Goal: Task Accomplishment & Management: Manage account settings

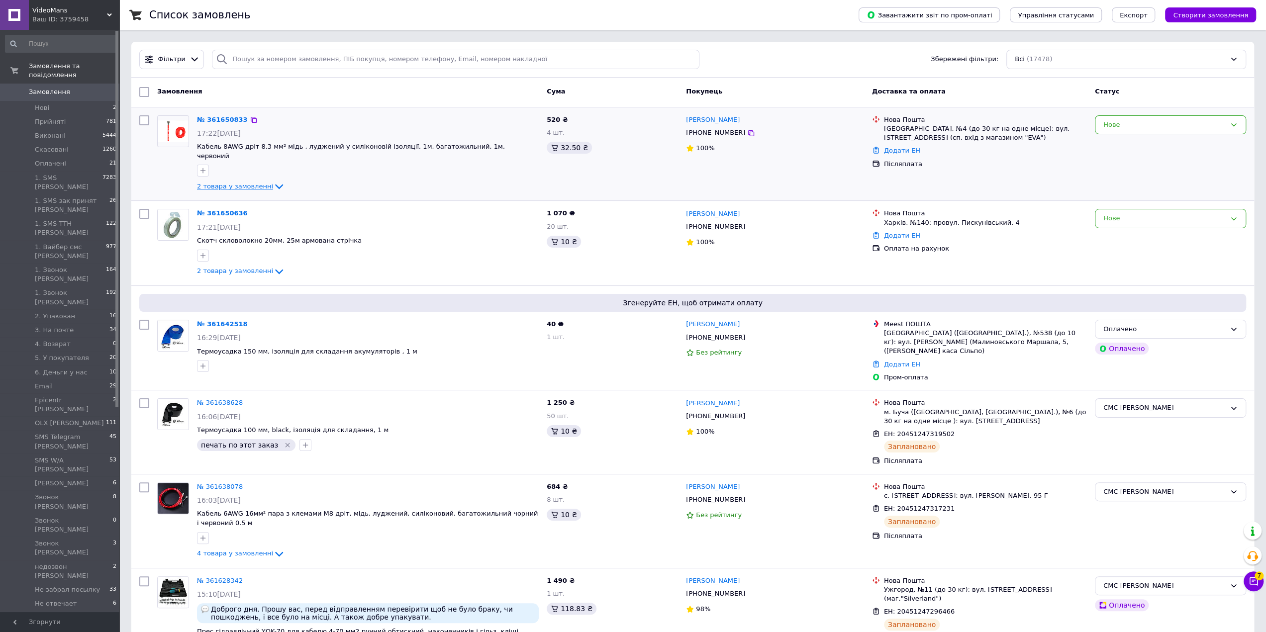
click at [273, 181] on icon at bounding box center [279, 187] width 12 height 12
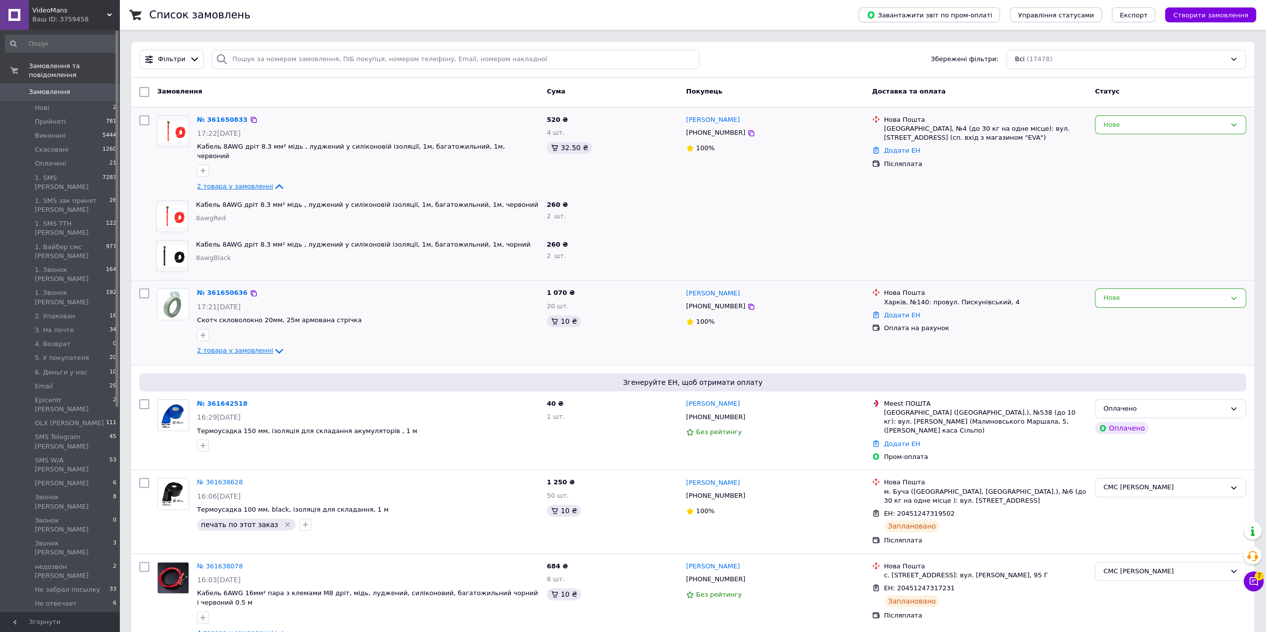
click at [273, 345] on icon at bounding box center [279, 351] width 12 height 12
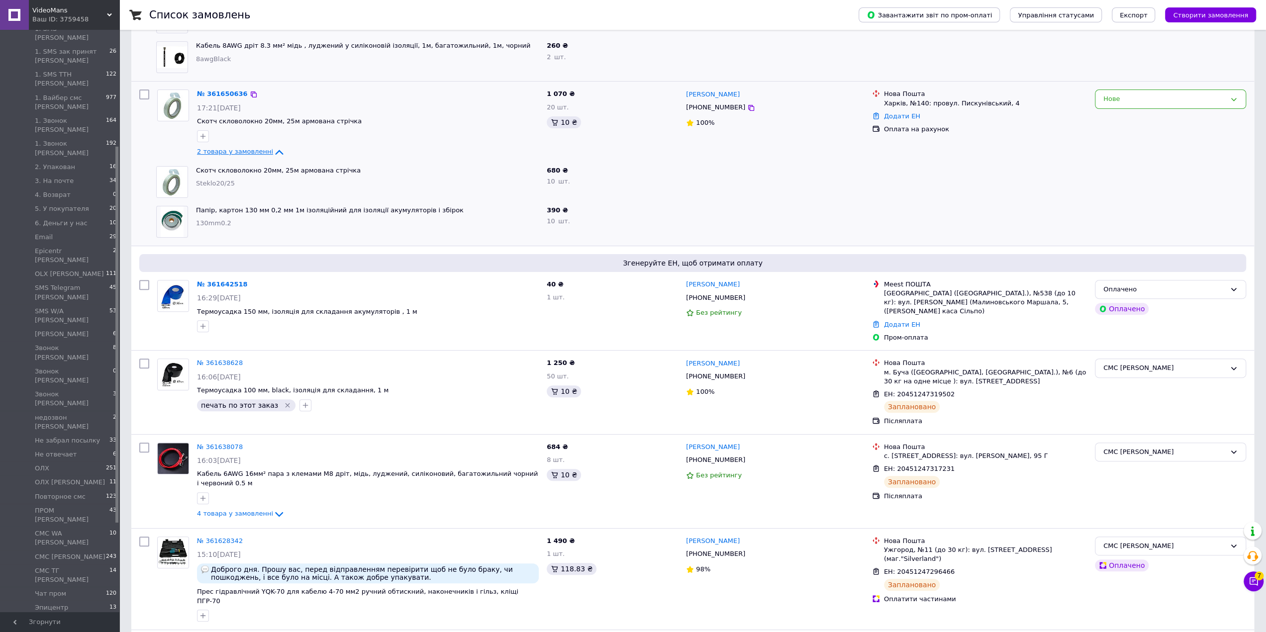
scroll to position [199, 0]
click at [59, 623] on span "Товари та послуги" at bounding box center [60, 627] width 63 height 9
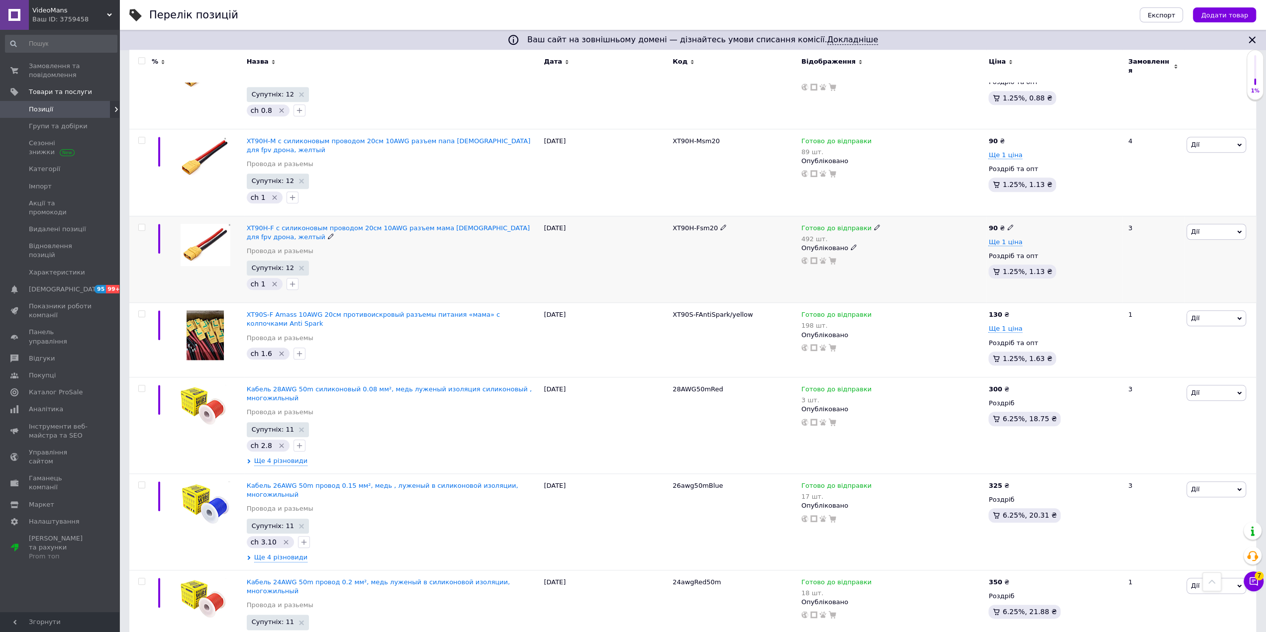
scroll to position [896, 0]
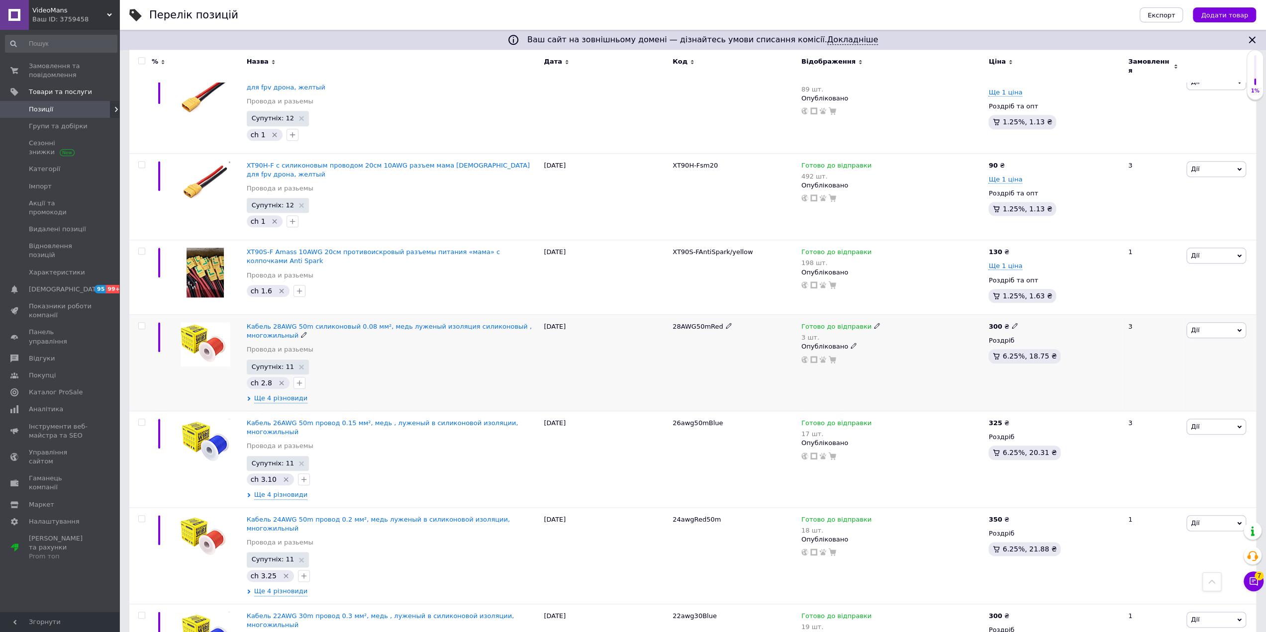
click at [302, 394] on div "Ще 4 різновиди" at bounding box center [393, 398] width 293 height 9
click at [296, 394] on span "Ще 4 різновиди" at bounding box center [281, 398] width 54 height 9
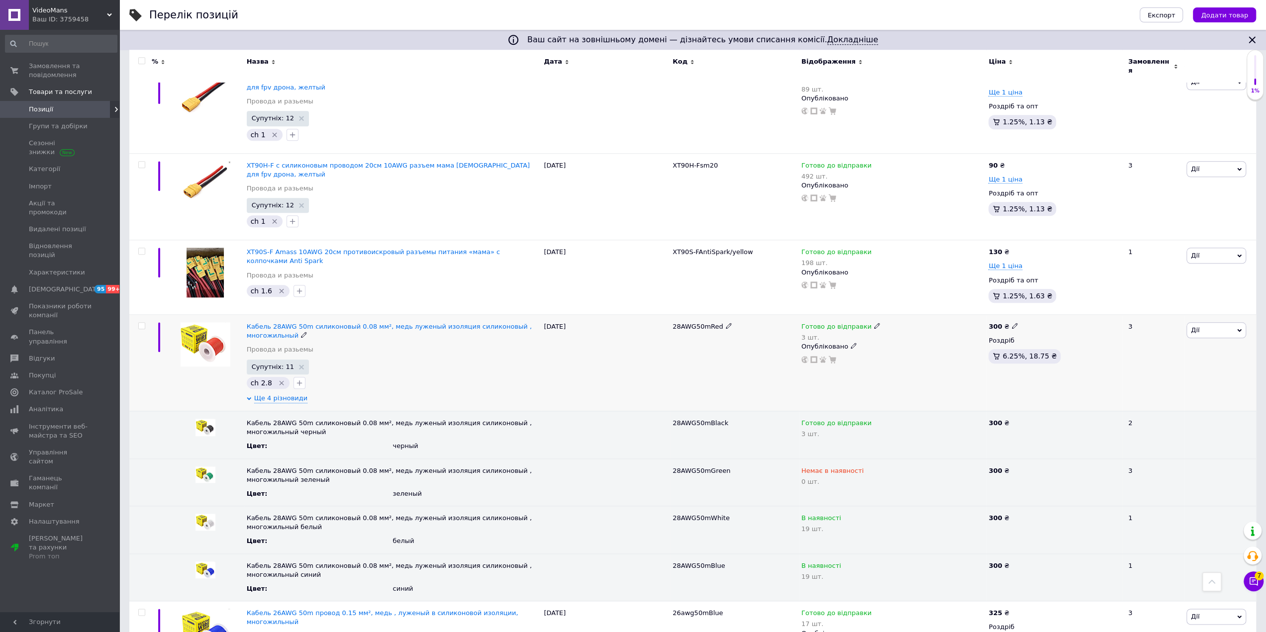
click at [1221, 322] on span "Дії" at bounding box center [1217, 330] width 60 height 16
click at [909, 329] on div "Готово до відправки 3 шт. Опубліковано" at bounding box center [893, 363] width 188 height 97
click at [283, 323] on span "Кабель 28AWG 50m силиконовый 0.08 мм², медь луженый изоляция силиконовый , мног…" at bounding box center [389, 331] width 285 height 16
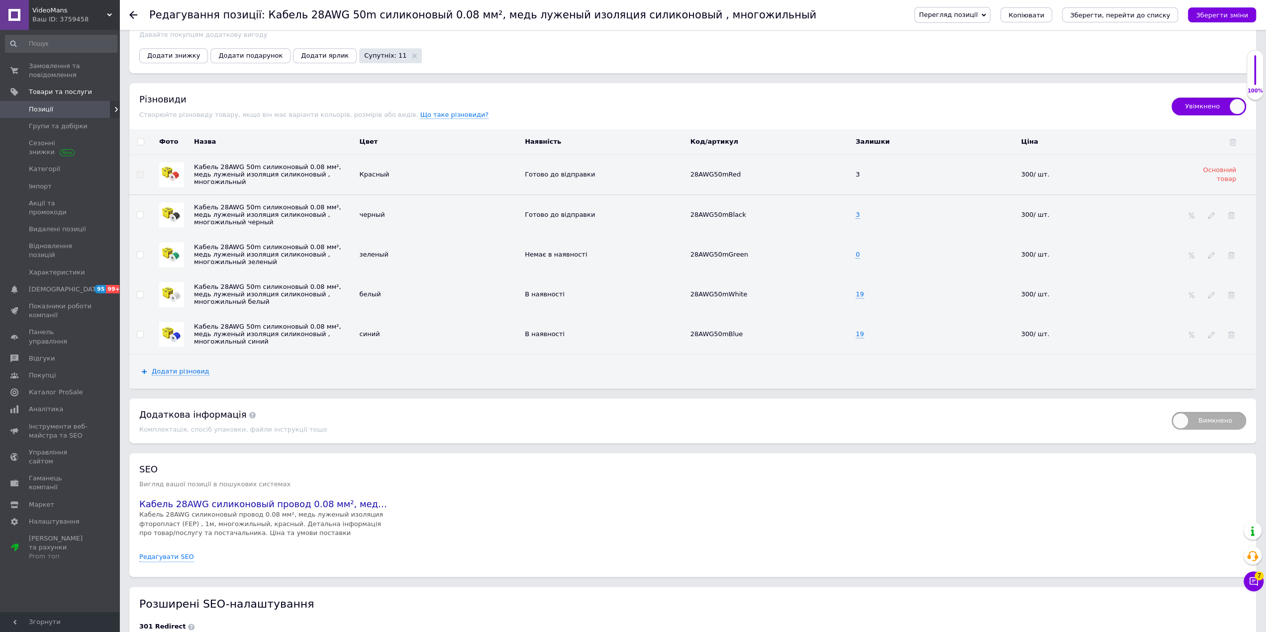
scroll to position [1144, 0]
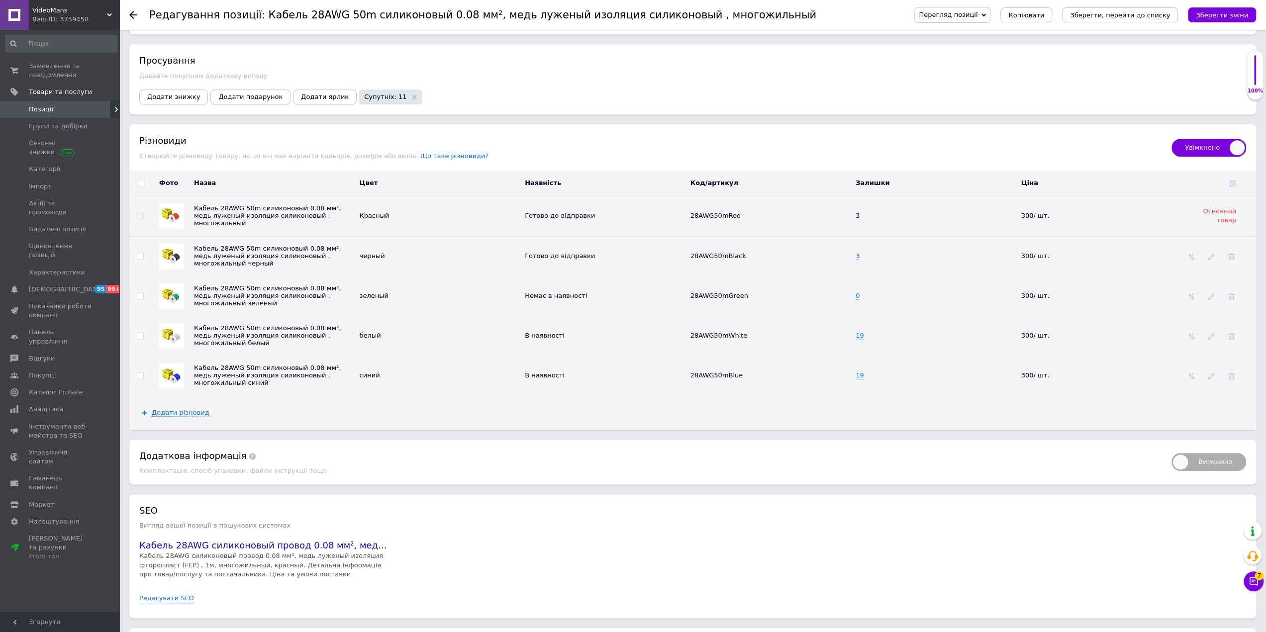
click at [420, 152] on span "Що таке різновиди?" at bounding box center [454, 156] width 69 height 8
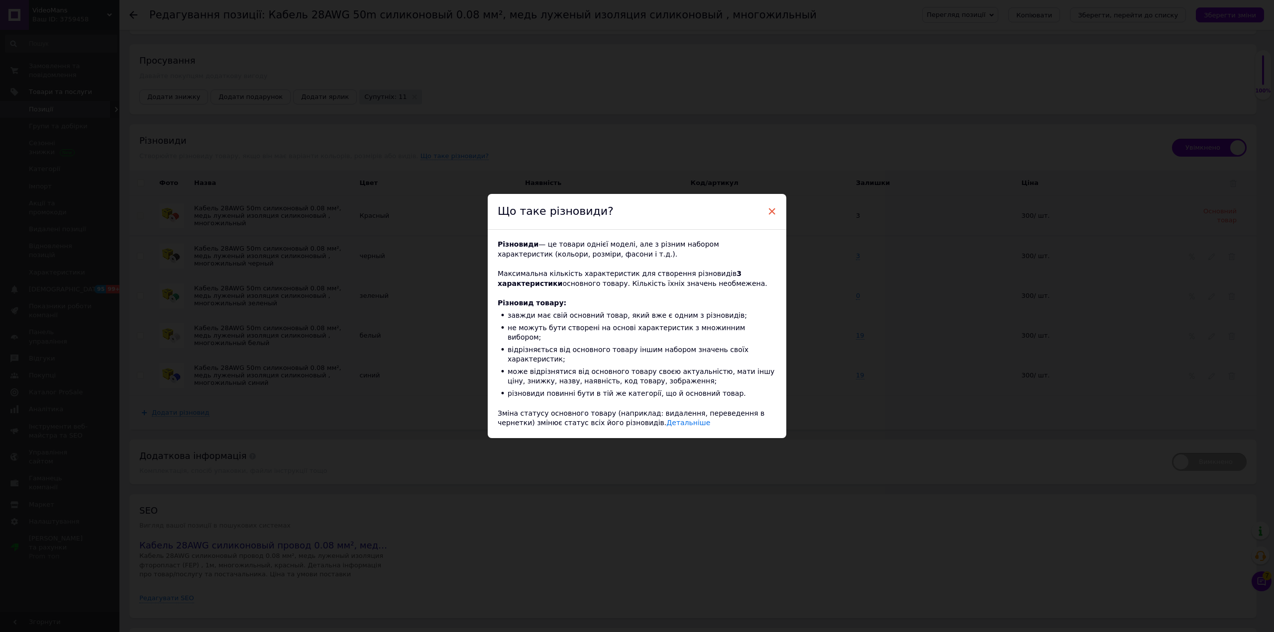
click at [774, 220] on span "×" at bounding box center [771, 211] width 9 height 17
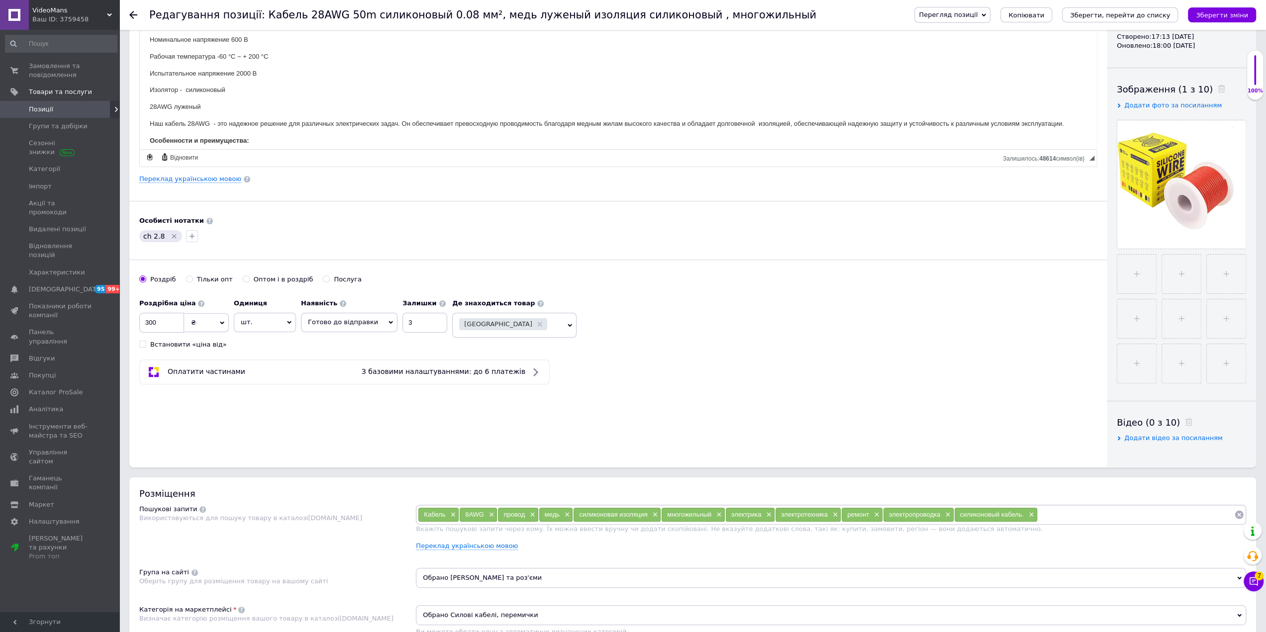
scroll to position [0, 0]
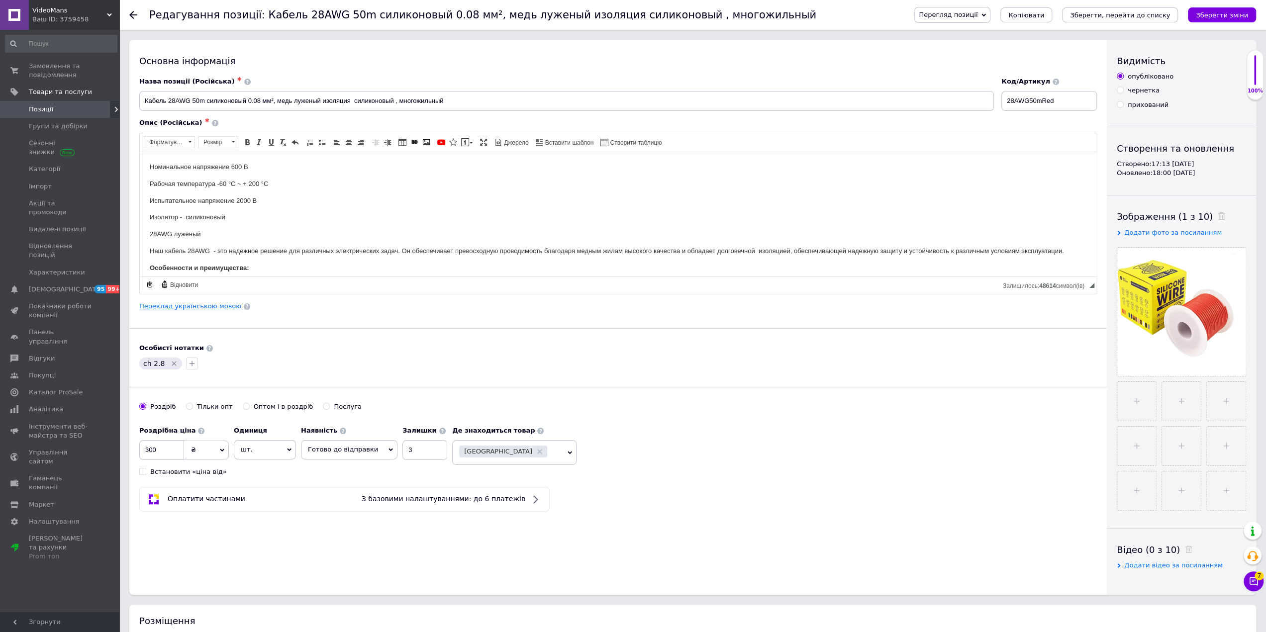
click at [986, 13] on icon at bounding box center [984, 15] width 4 height 4
click at [998, 38] on li "Зберегти та переглянути на сайті" at bounding box center [993, 34] width 156 height 14
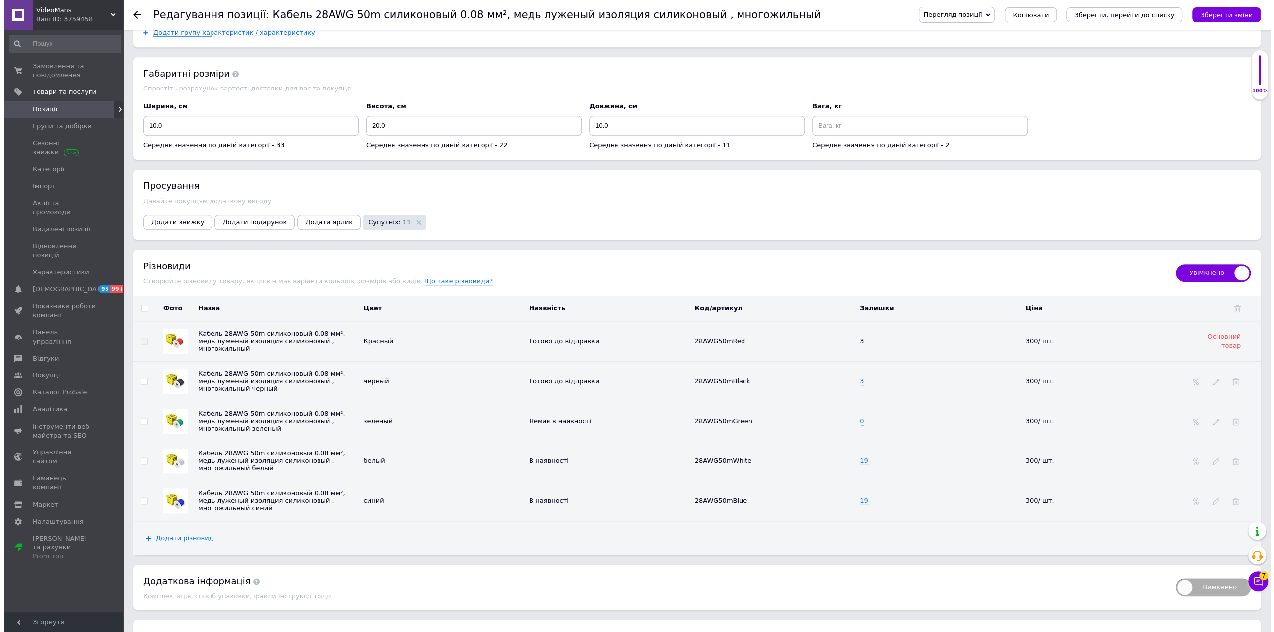
scroll to position [1144, 0]
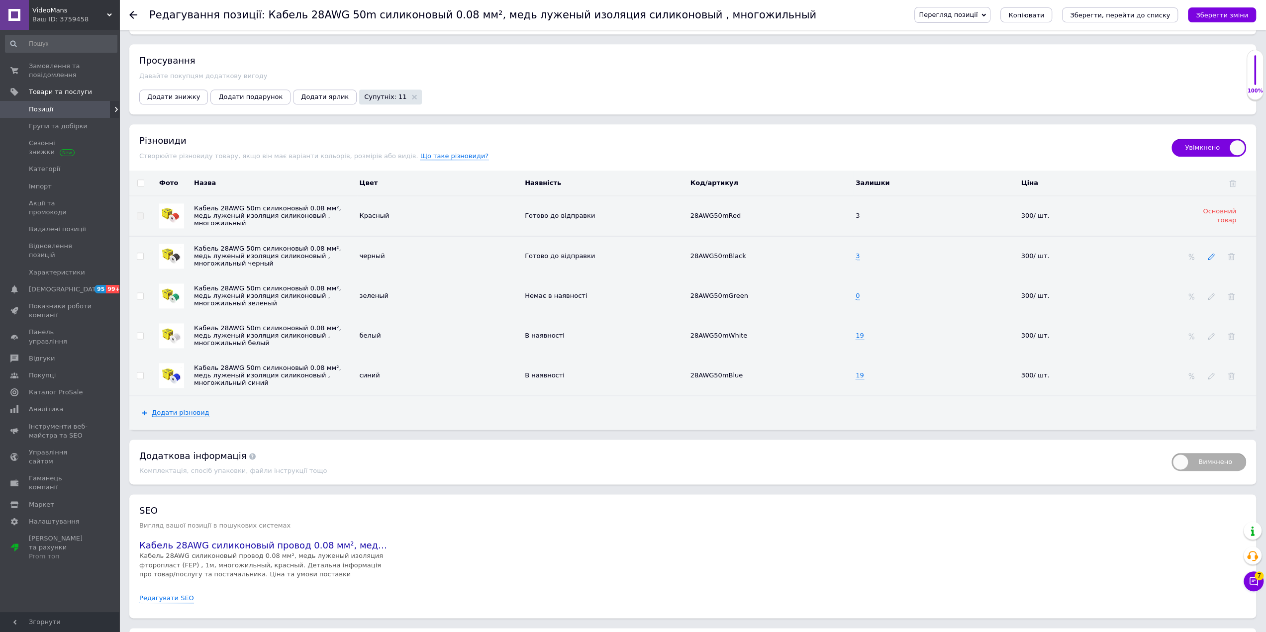
click at [1210, 254] on icon at bounding box center [1211, 256] width 7 height 7
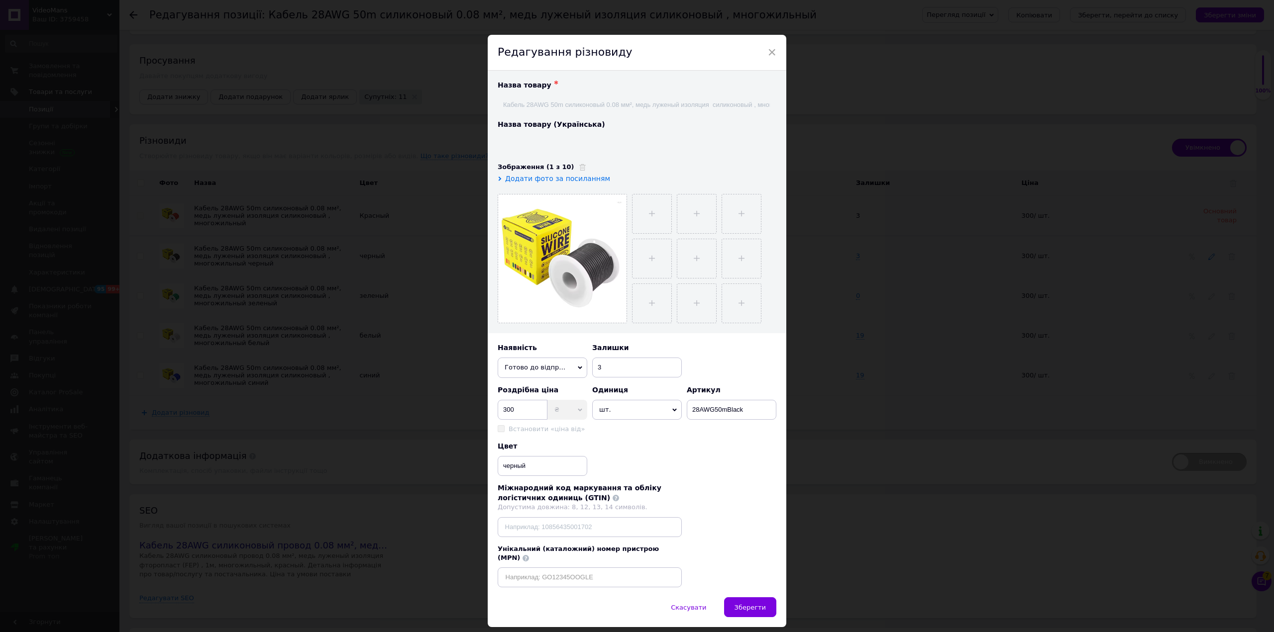
type input "Кабель 28AWG 50m силіконовий дріт 0.08 мм², мідь луджений ізоляція силіконовий …"
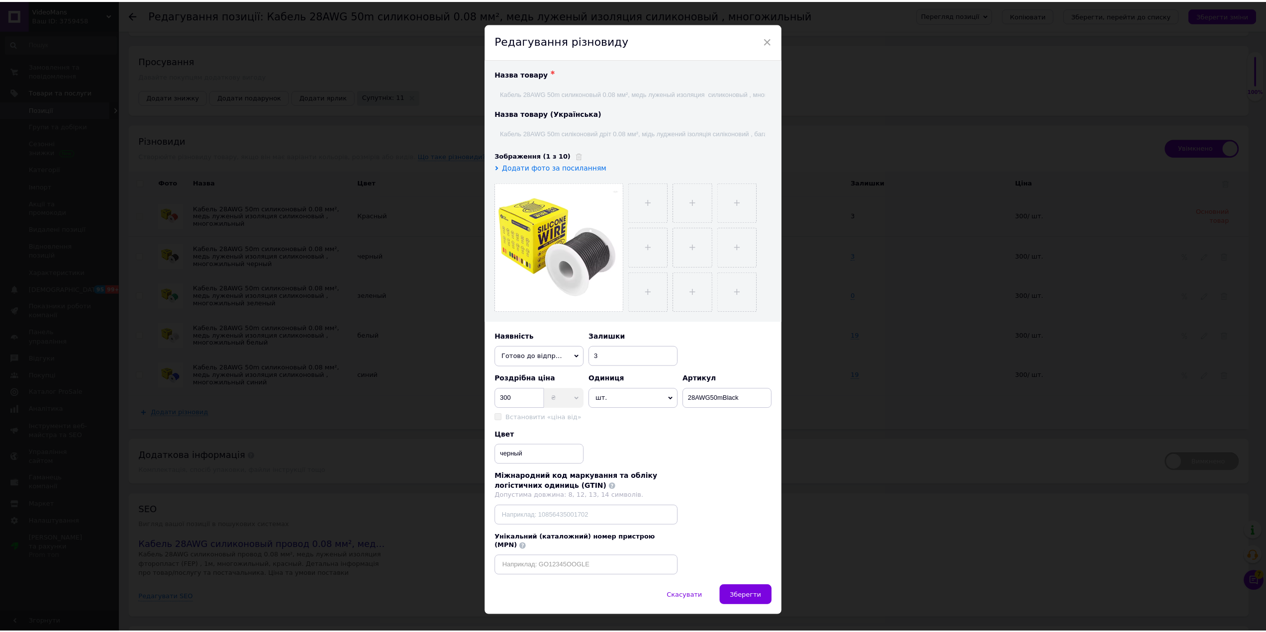
scroll to position [18, 0]
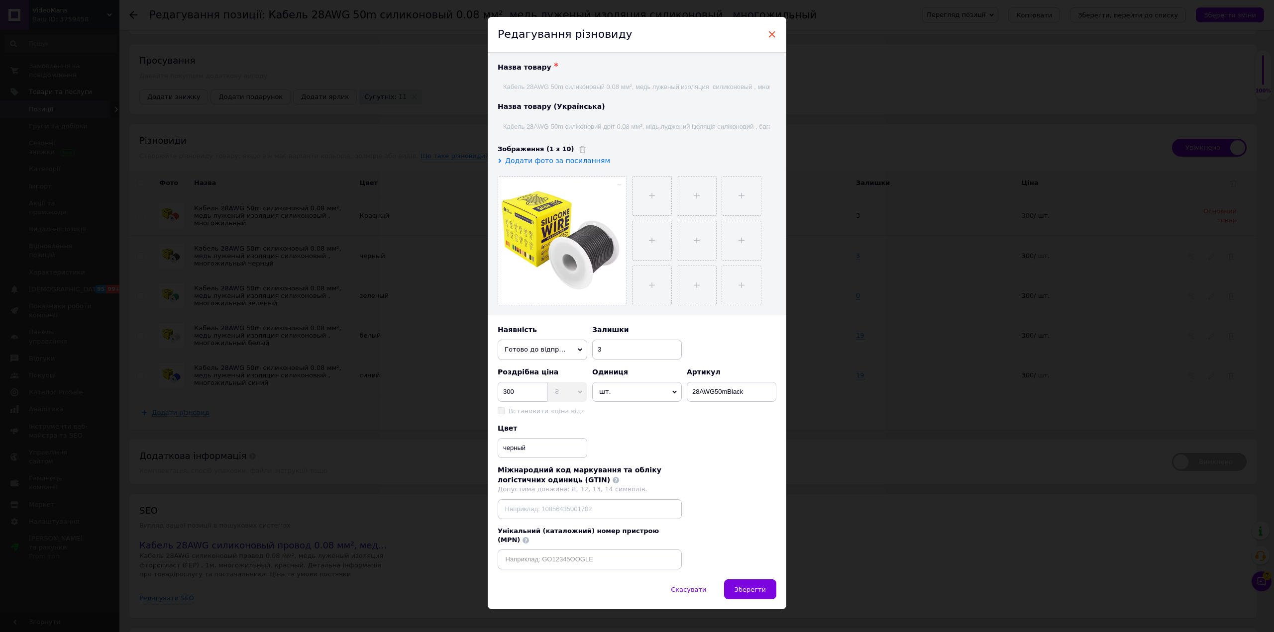
click at [772, 32] on span "×" at bounding box center [771, 34] width 9 height 17
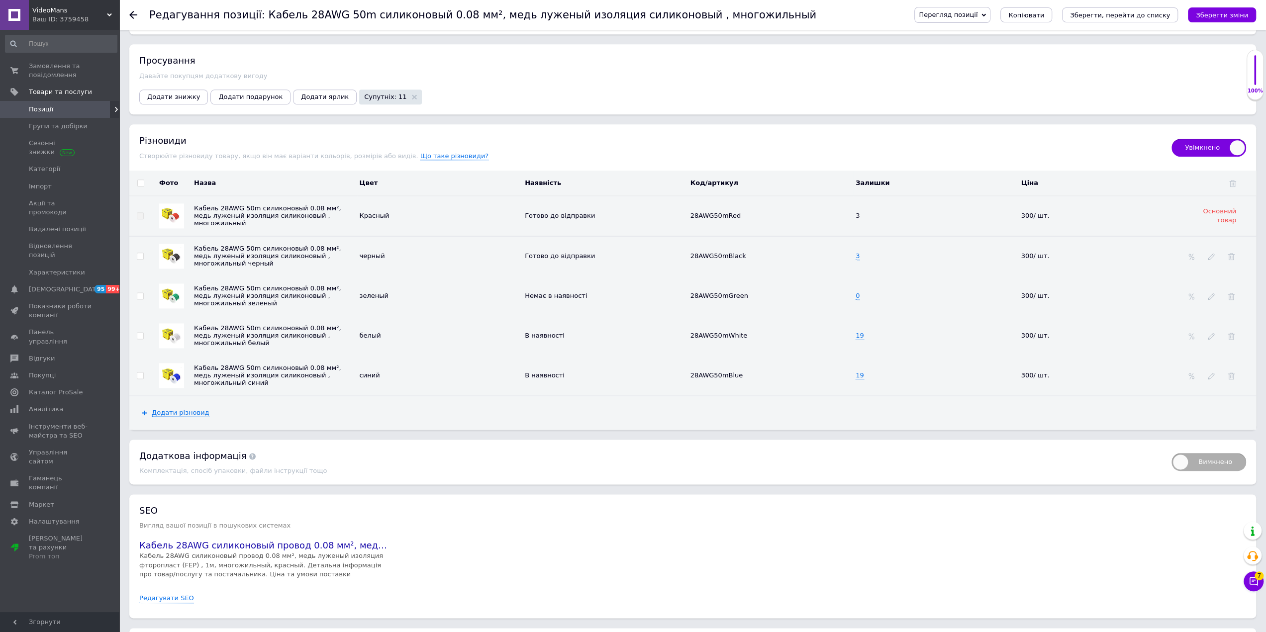
scroll to position [1095, 0]
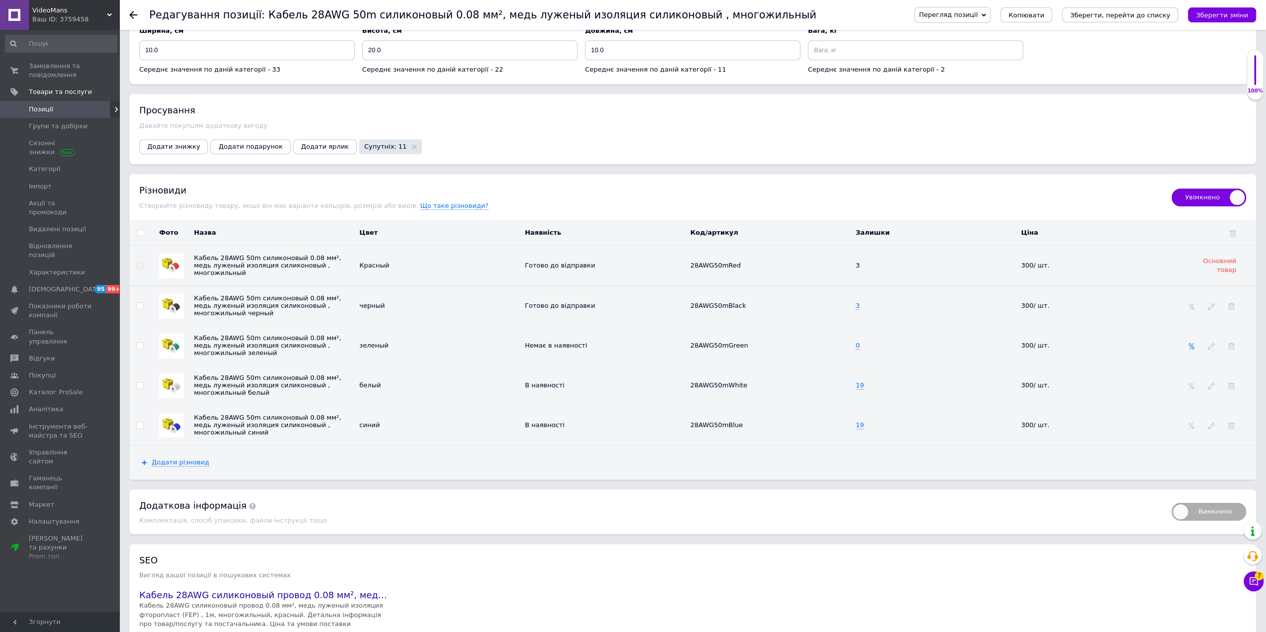
click at [1192, 347] on icon at bounding box center [1191, 346] width 7 height 7
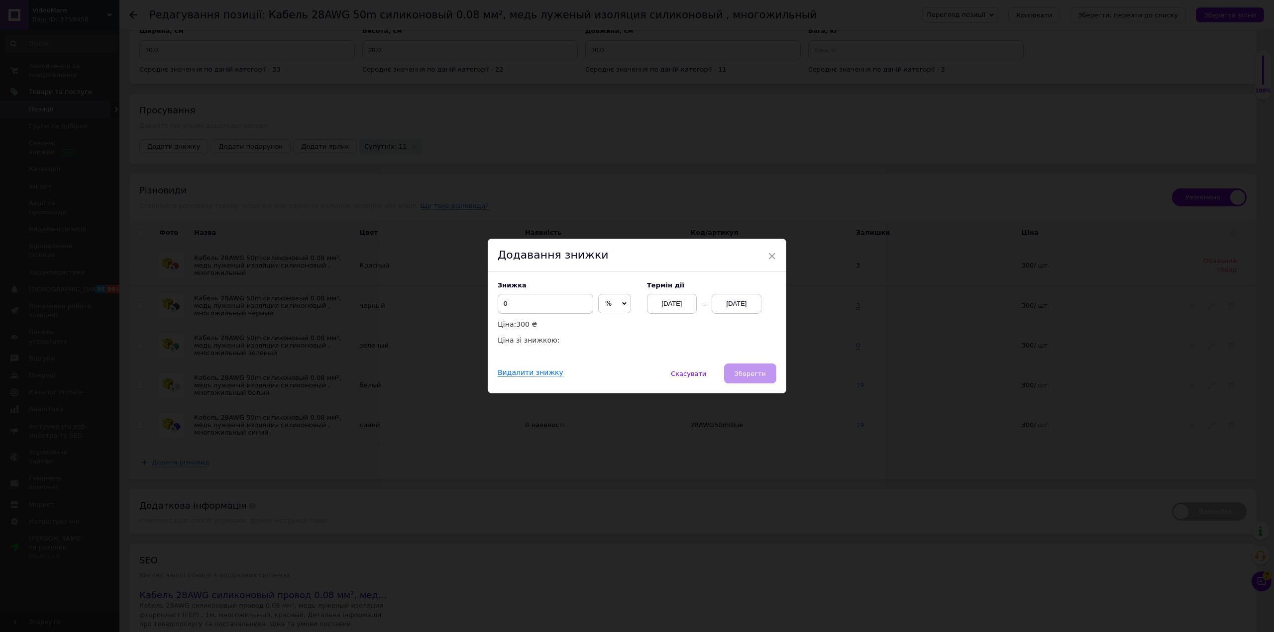
click at [770, 255] on span "×" at bounding box center [771, 256] width 9 height 17
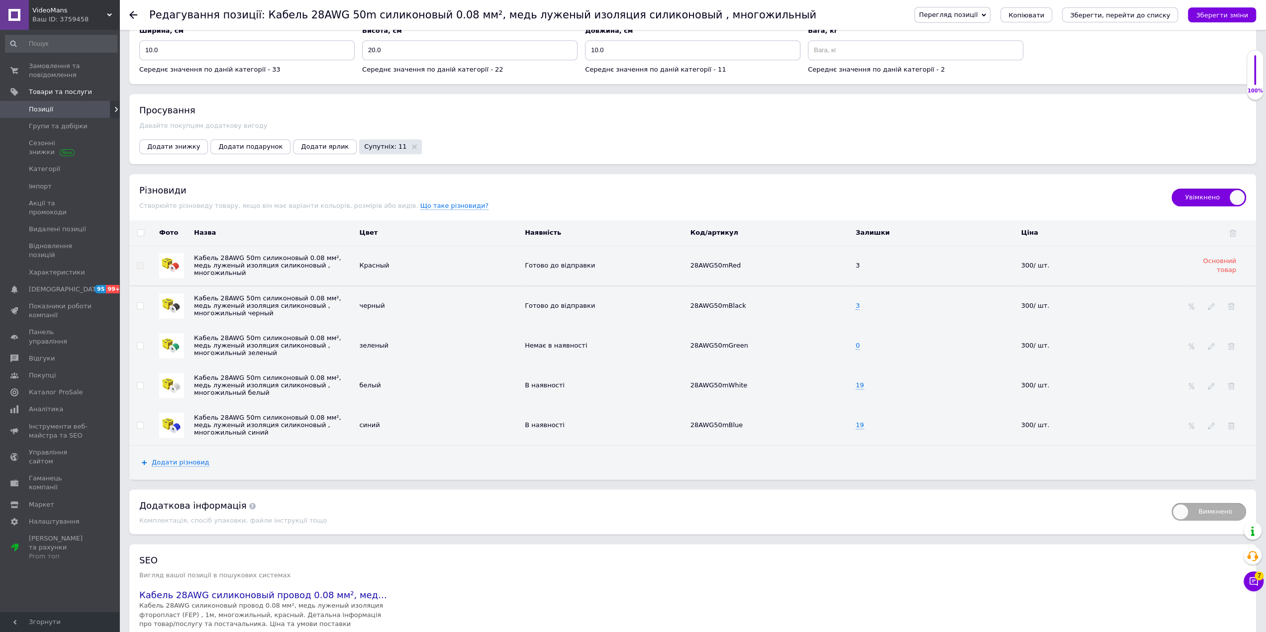
click at [1211, 266] on span "Основний товар" at bounding box center [1219, 265] width 33 height 16
click at [1203, 262] on span "Основний товар" at bounding box center [1219, 265] width 33 height 16
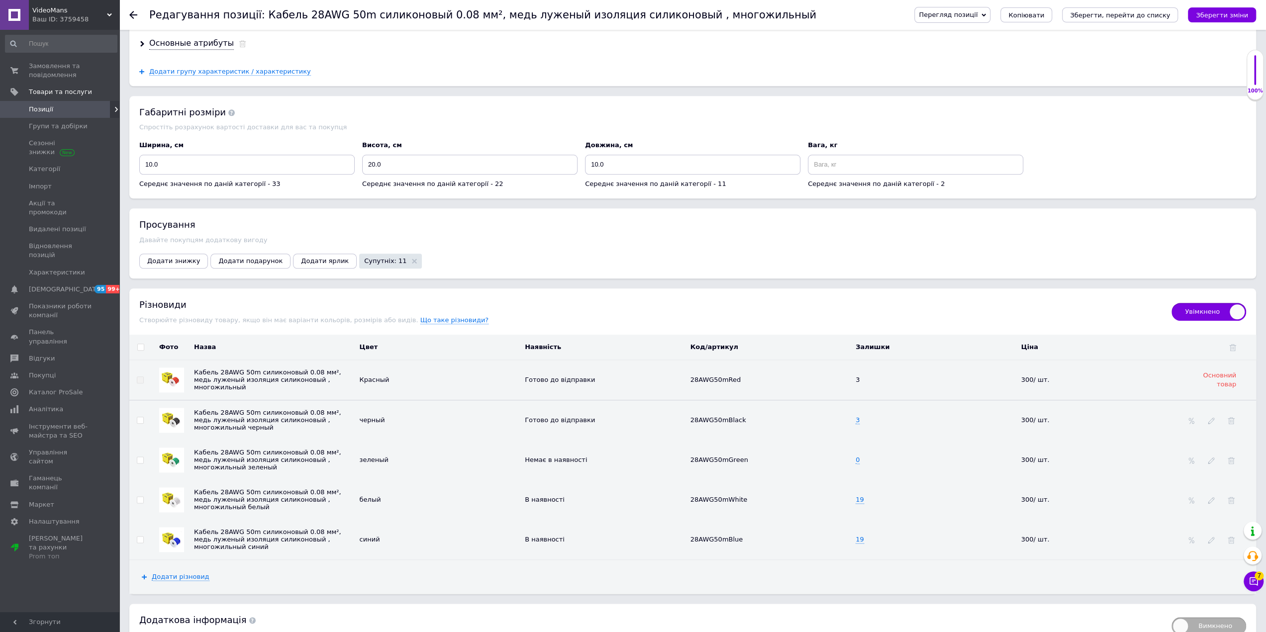
scroll to position [1011, 0]
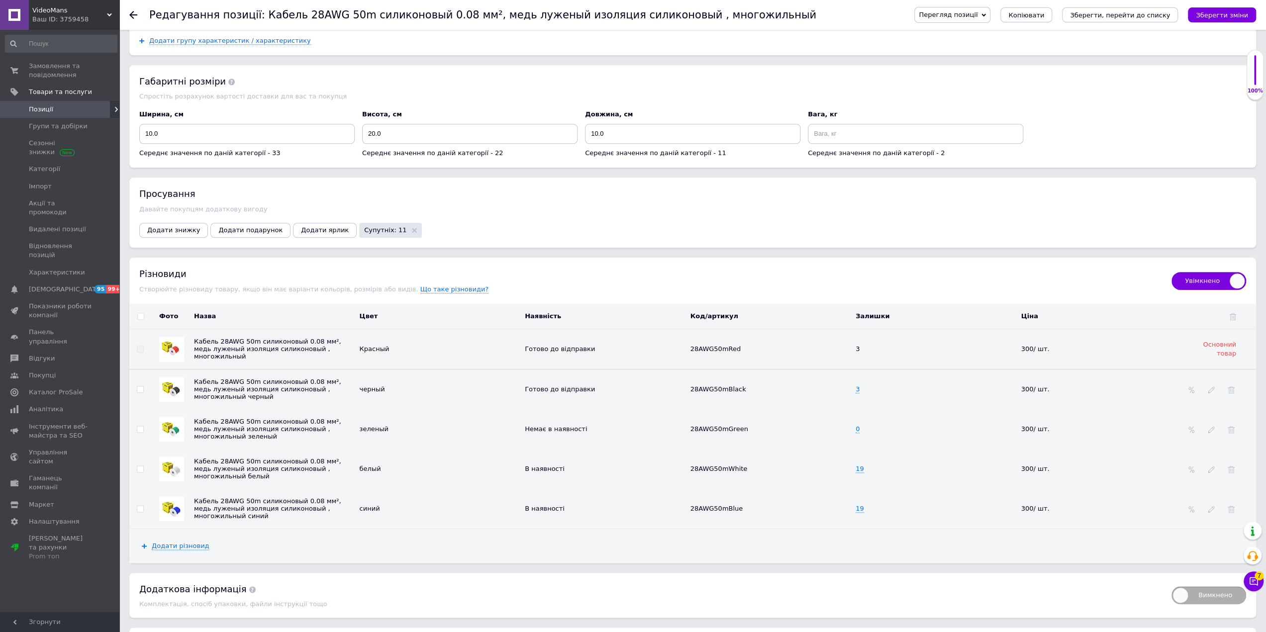
click at [171, 271] on div "Різновиди" at bounding box center [650, 274] width 1022 height 12
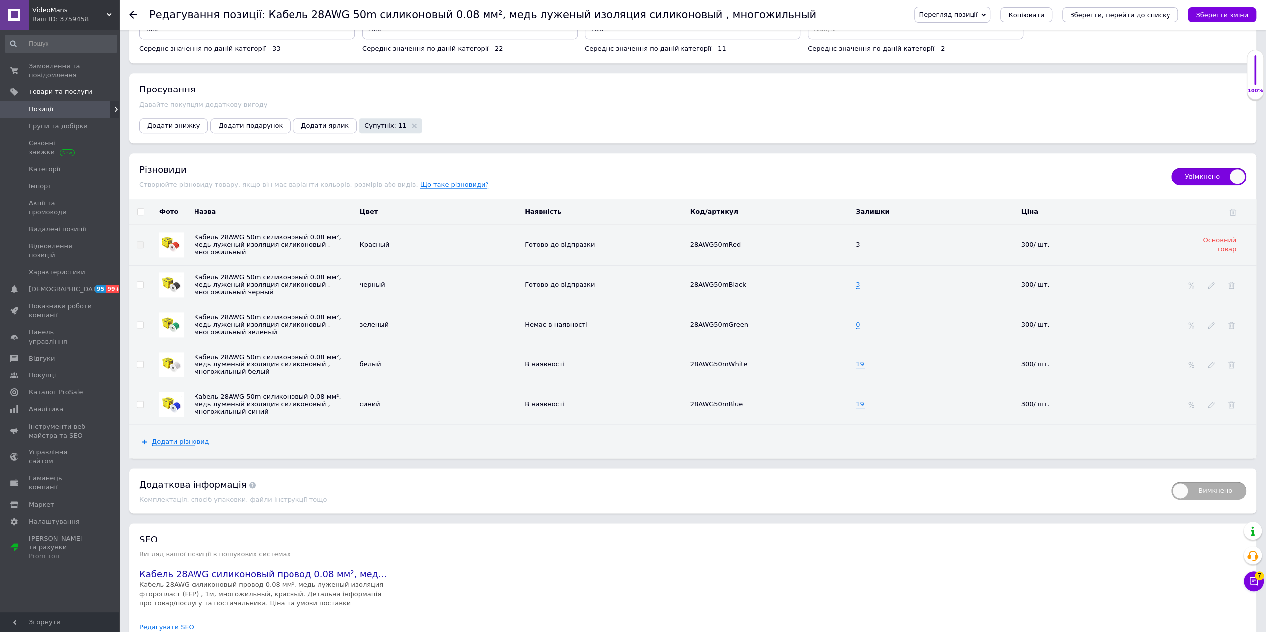
scroll to position [961, 0]
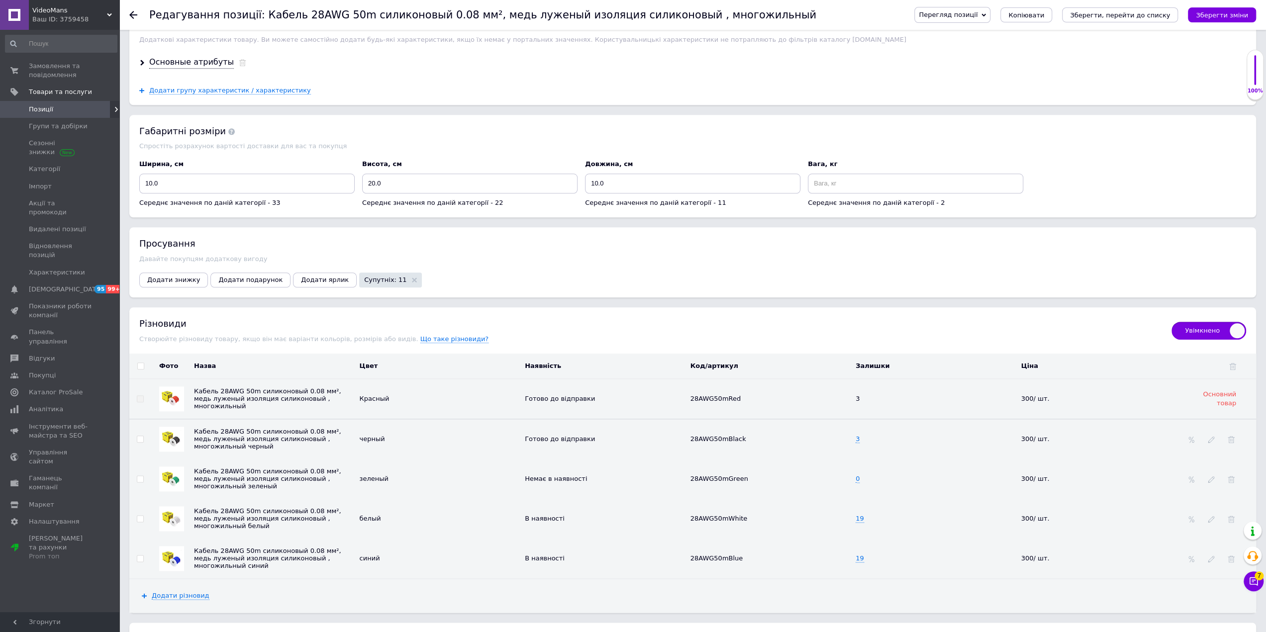
click at [978, 13] on span "Перегляд позиції" at bounding box center [948, 14] width 59 height 7
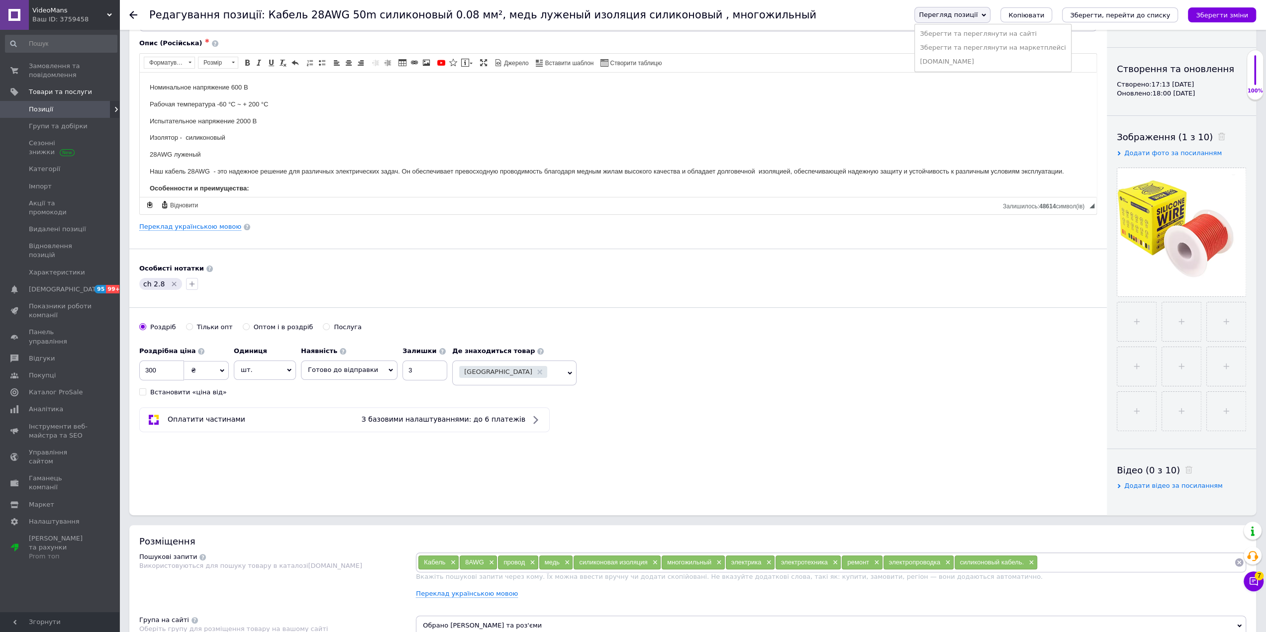
scroll to position [0, 0]
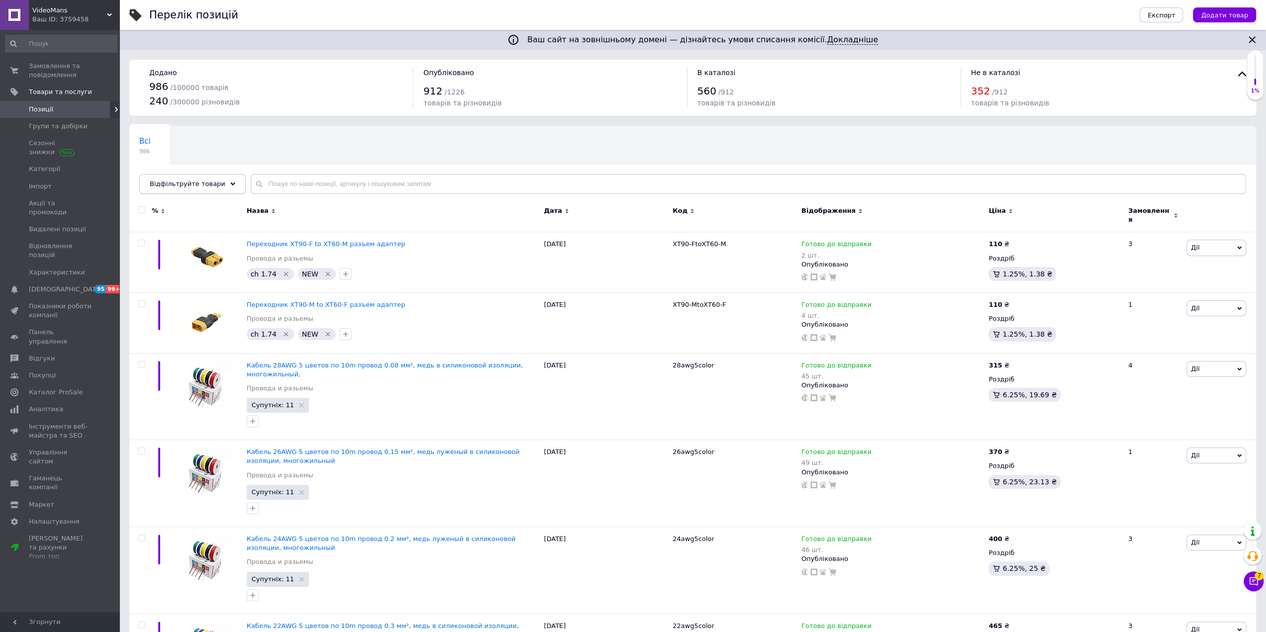
click at [213, 186] on div "Відфільтруйте товари" at bounding box center [192, 184] width 106 height 20
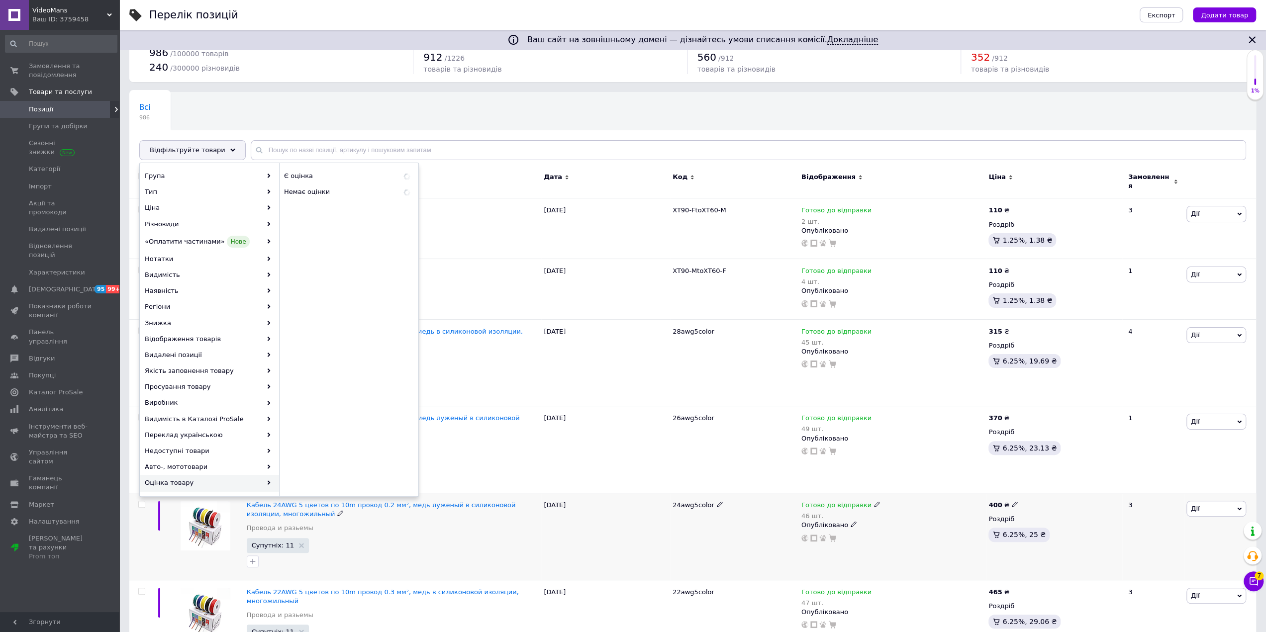
scroll to position [50, 0]
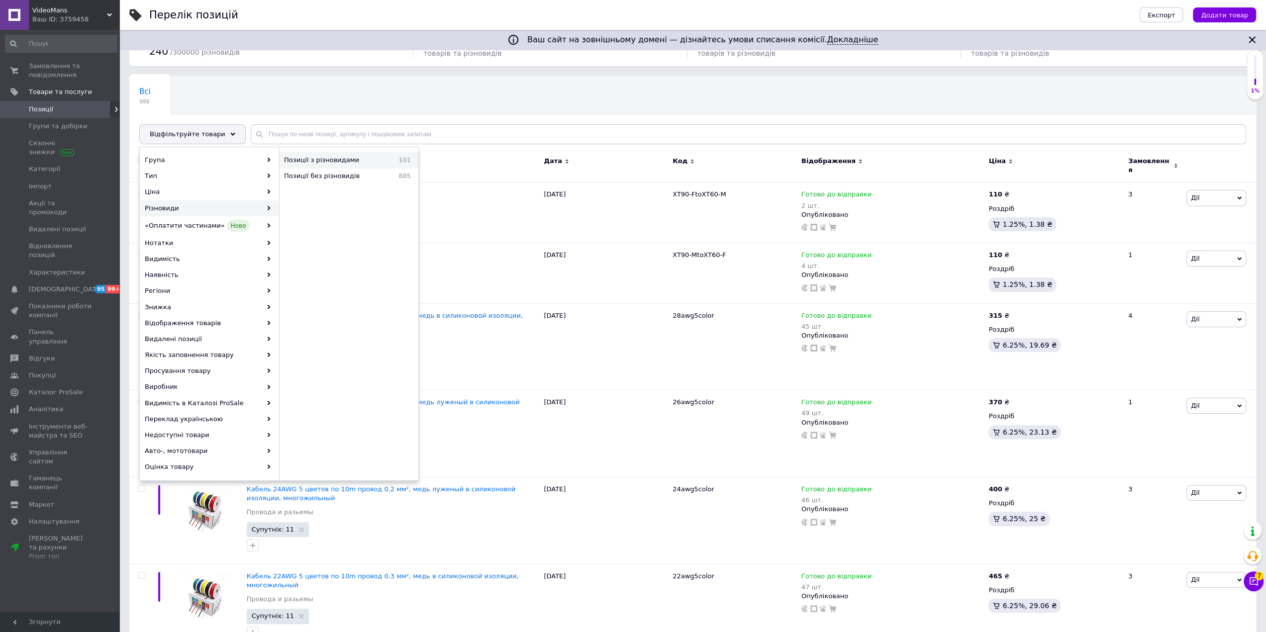
click at [331, 161] on span "Позиції з різновидами" at bounding box center [335, 160] width 103 height 9
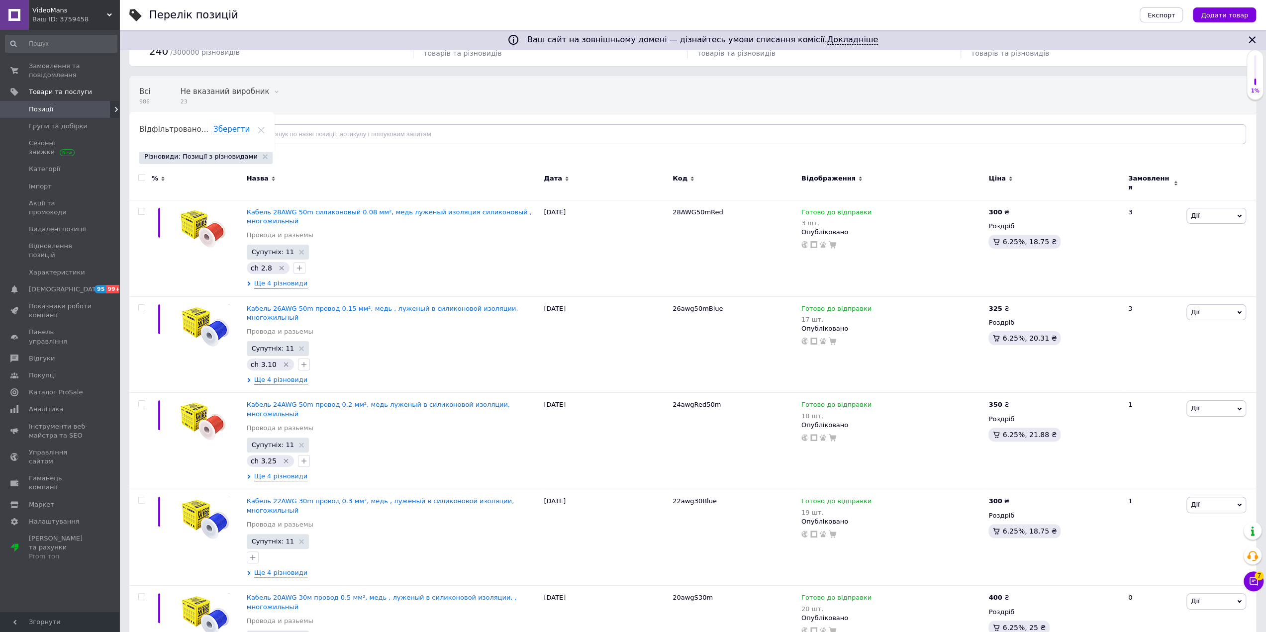
click at [141, 177] on input "checkbox" at bounding box center [141, 178] width 6 height 6
checkbox input "true"
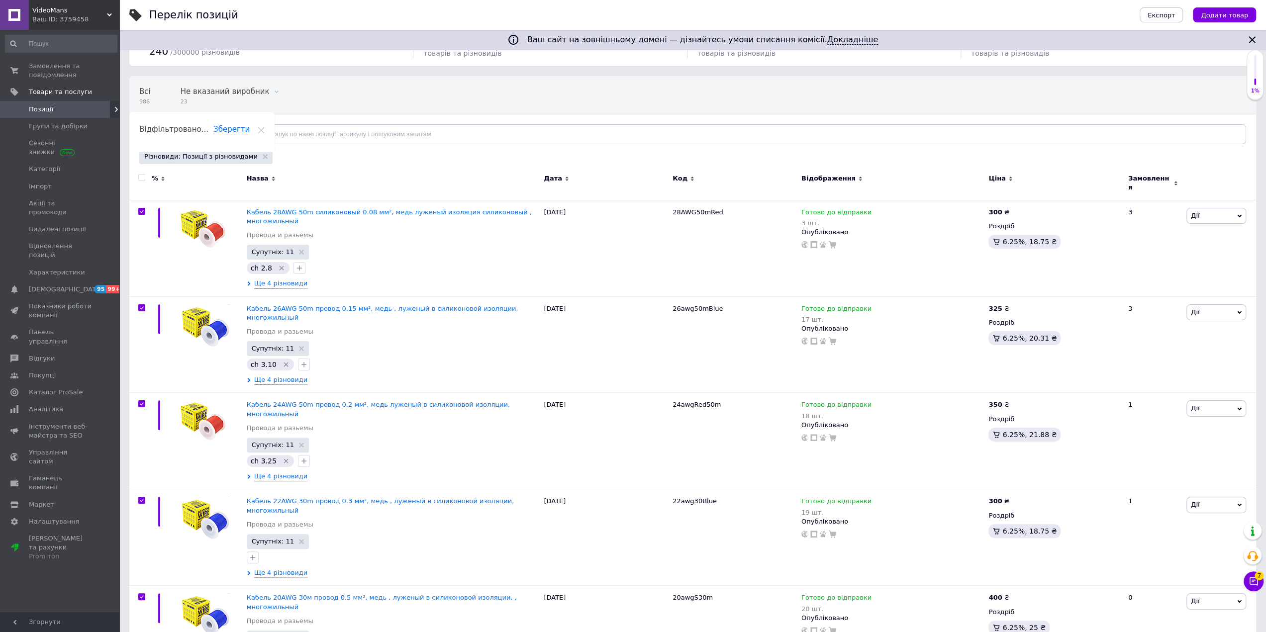
checkbox input "true"
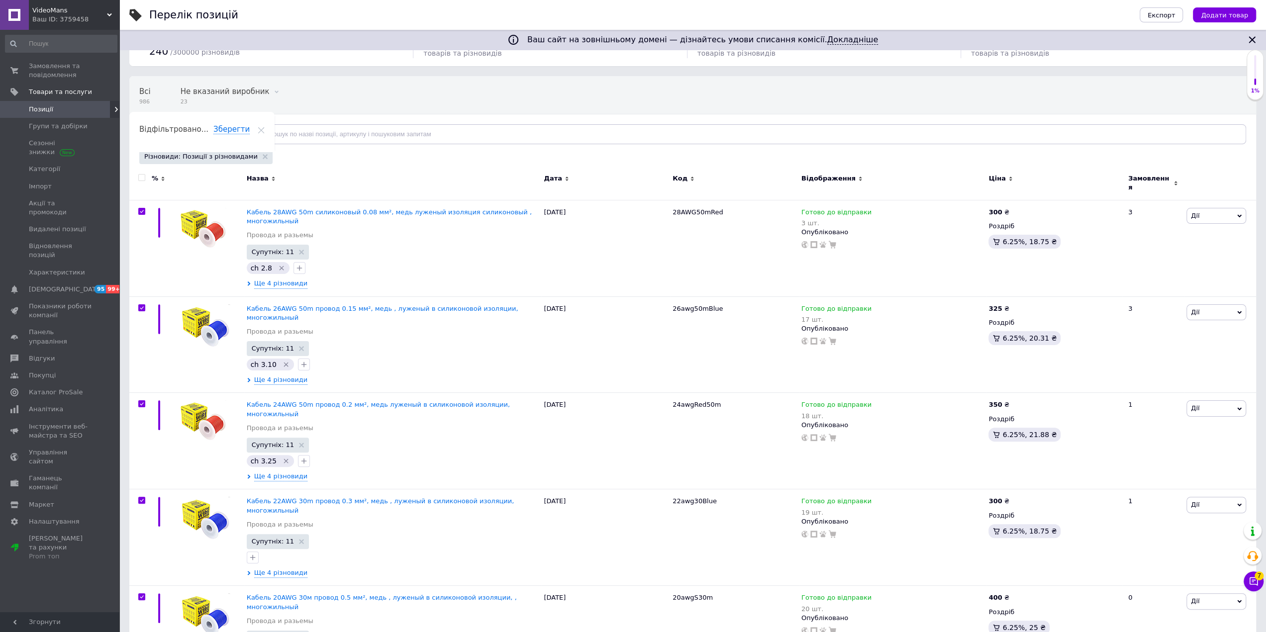
checkbox input "true"
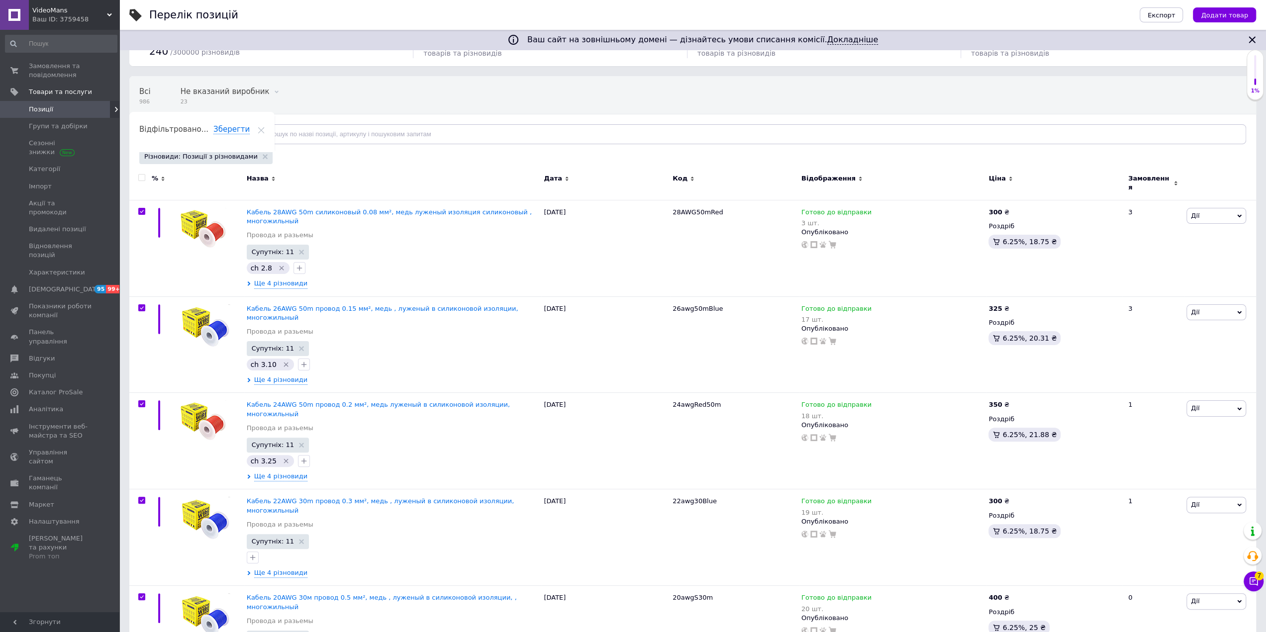
checkbox input "true"
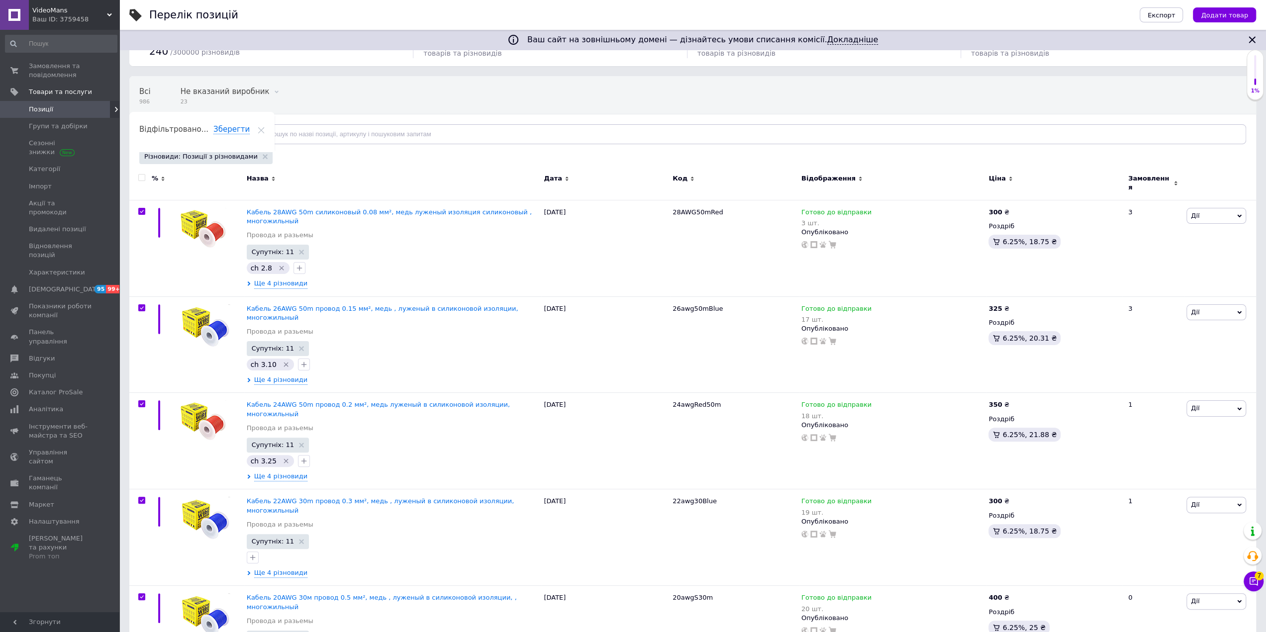
checkbox input "true"
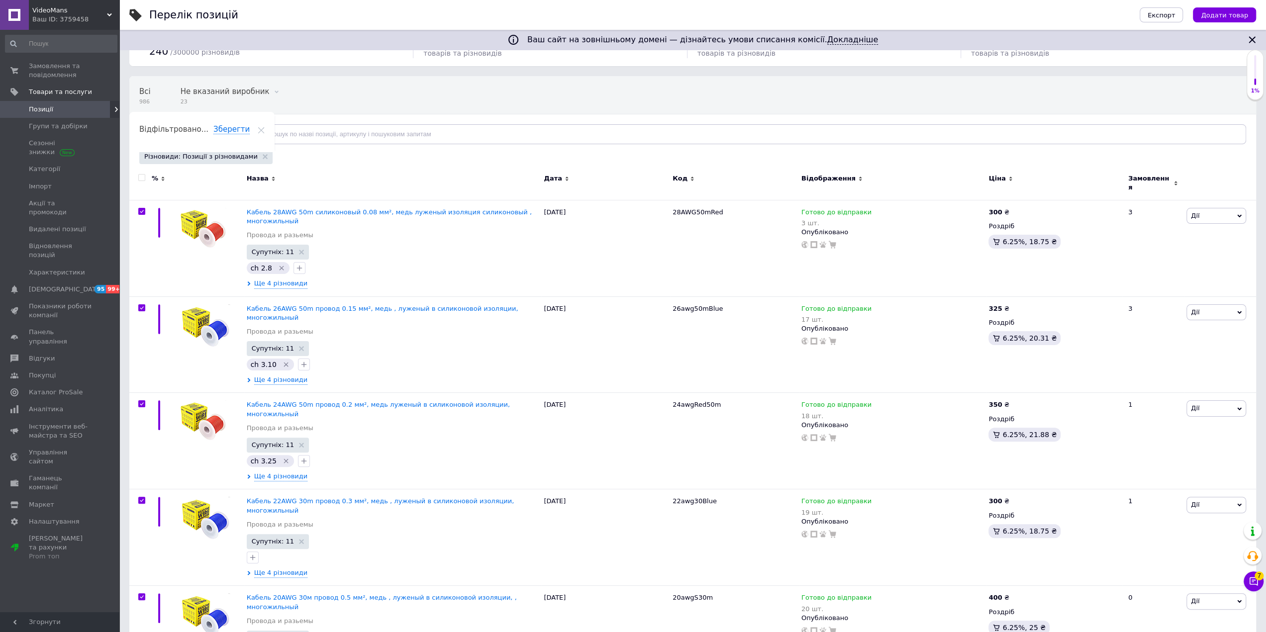
checkbox input "true"
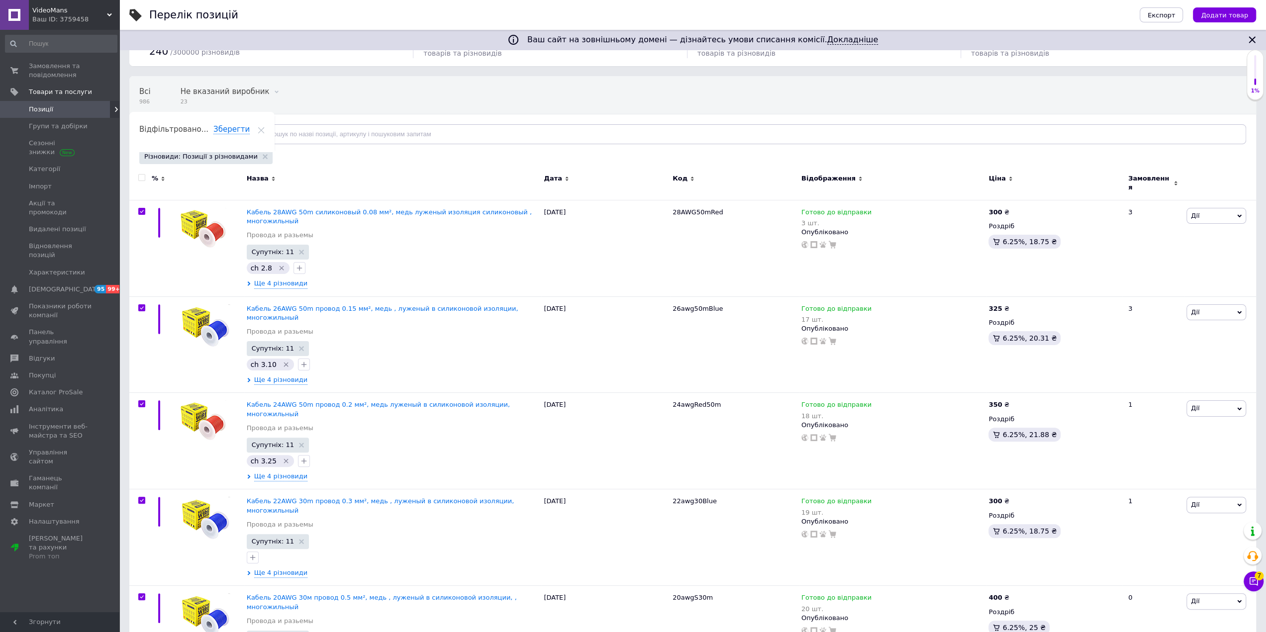
checkbox input "true"
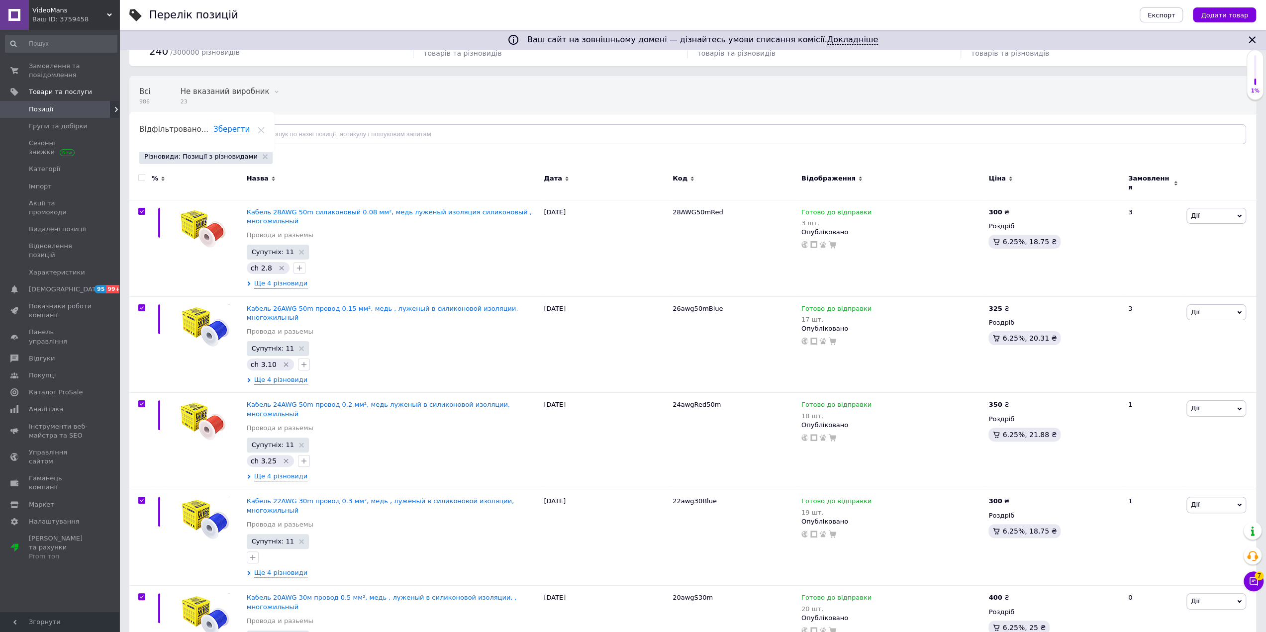
checkbox input "true"
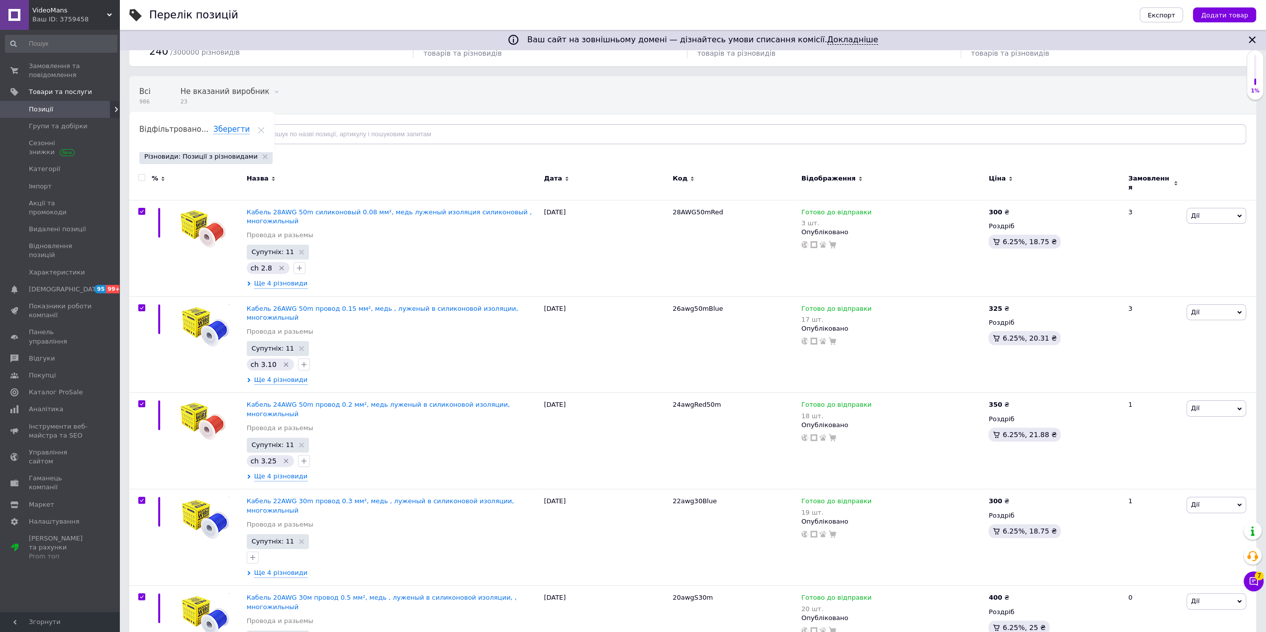
checkbox input "true"
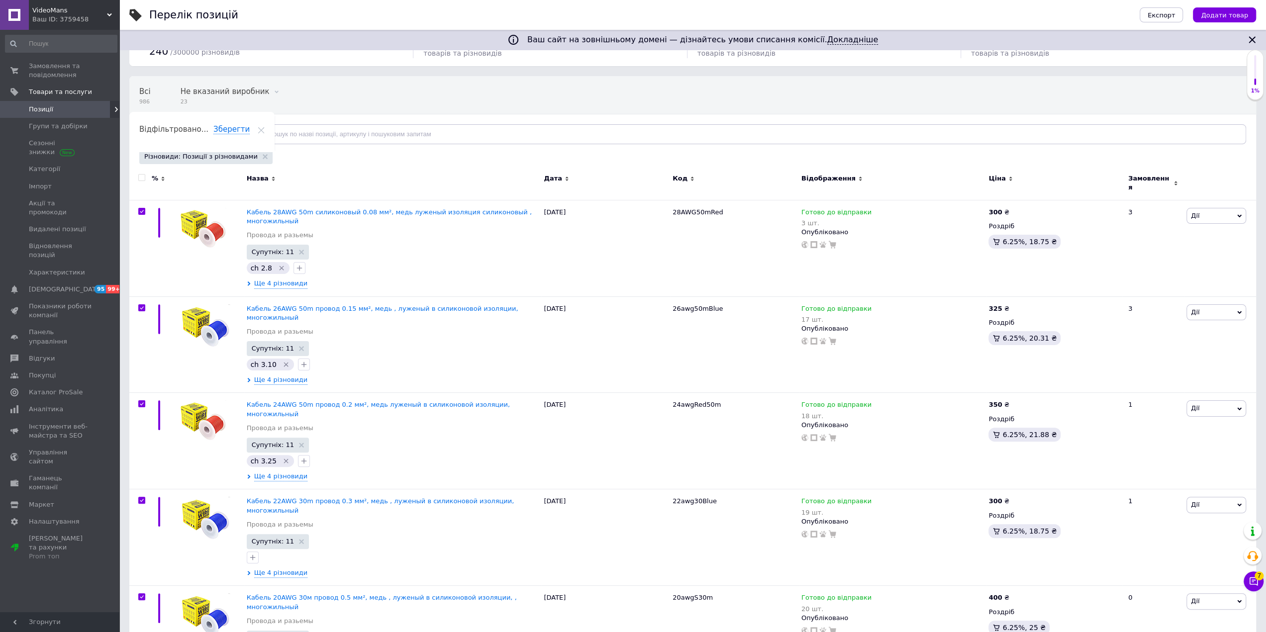
checkbox input "true"
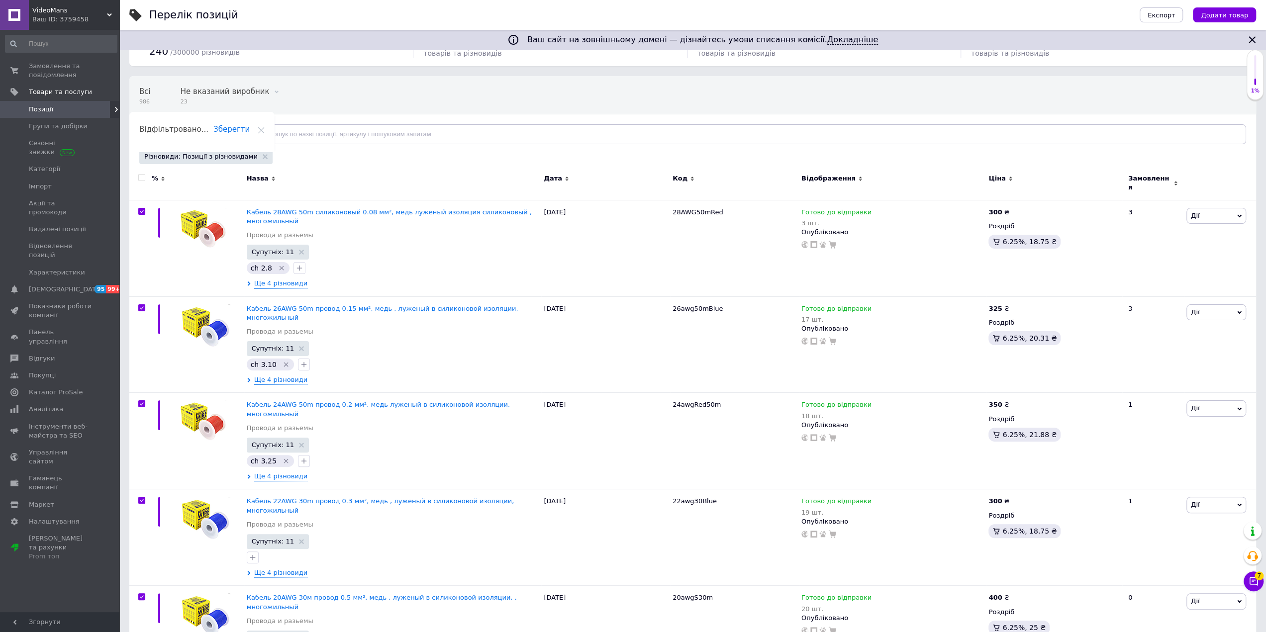
checkbox input "true"
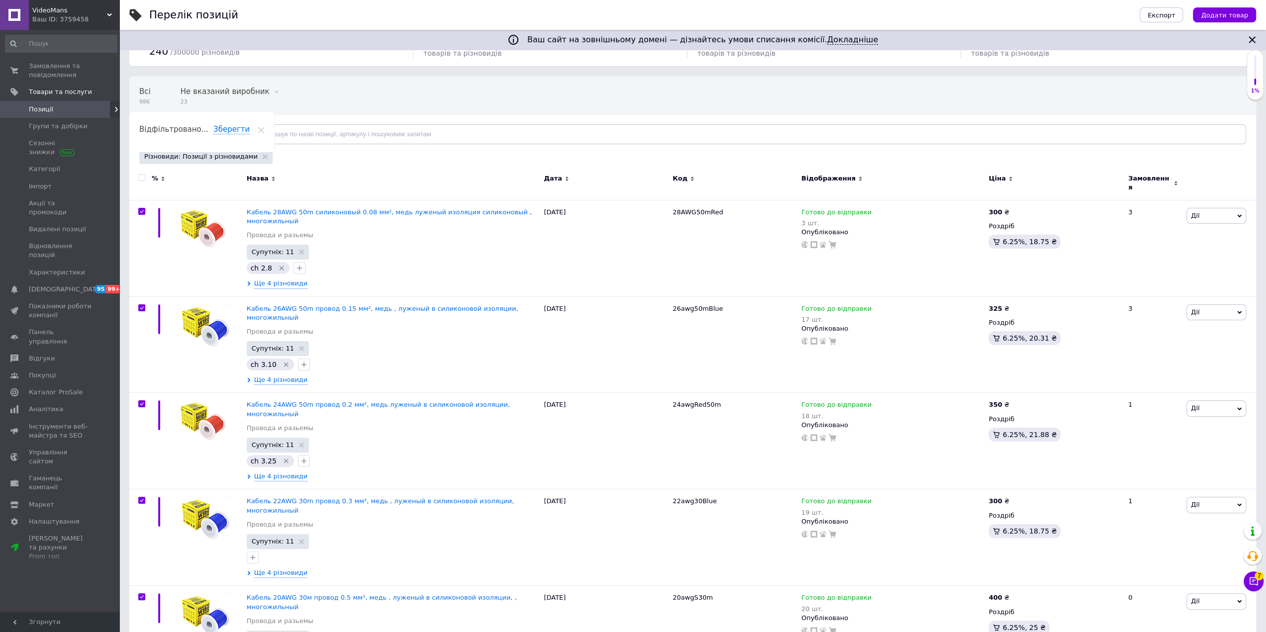
checkbox input "true"
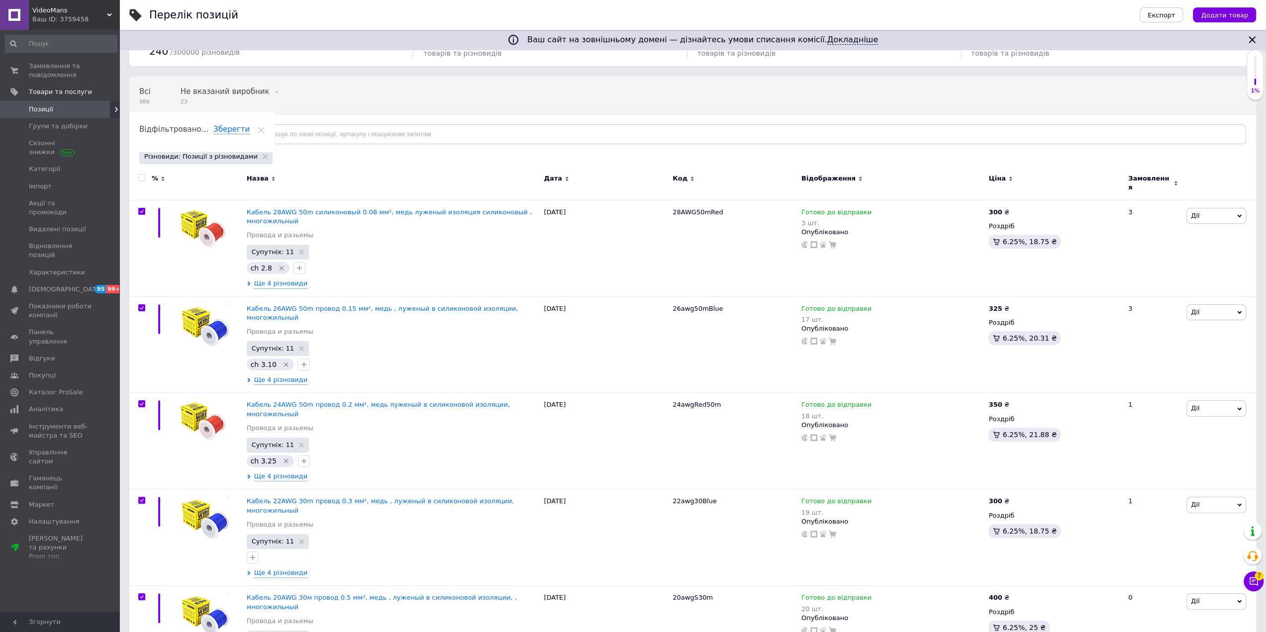
checkbox input "true"
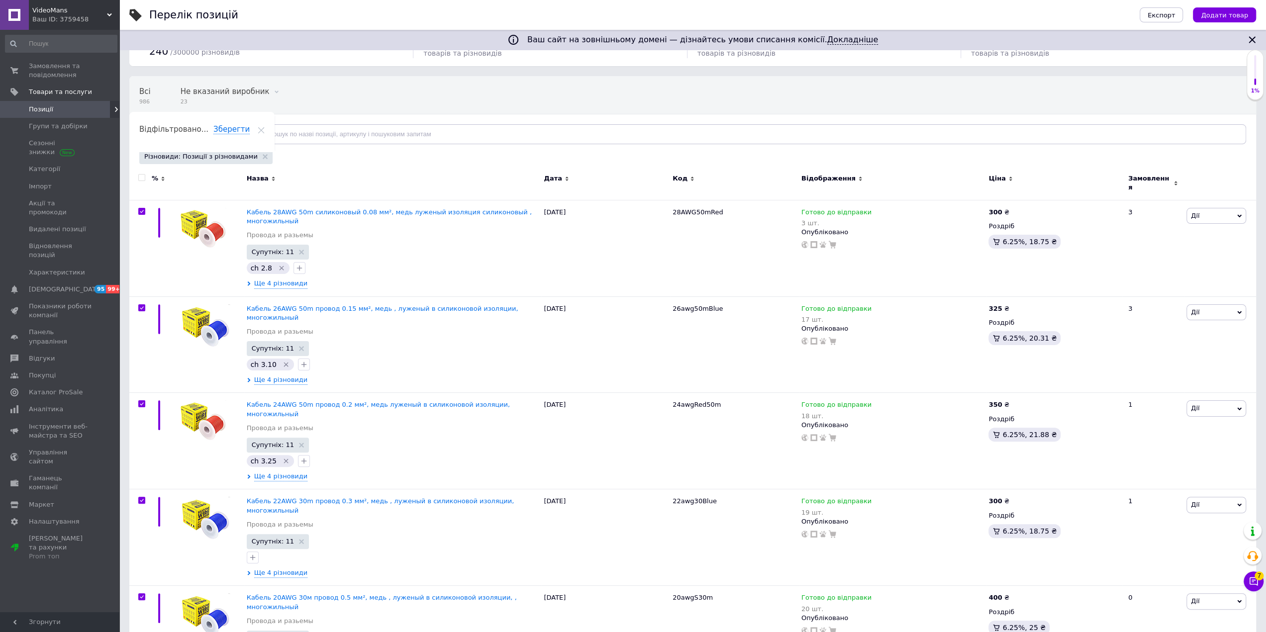
checkbox input "true"
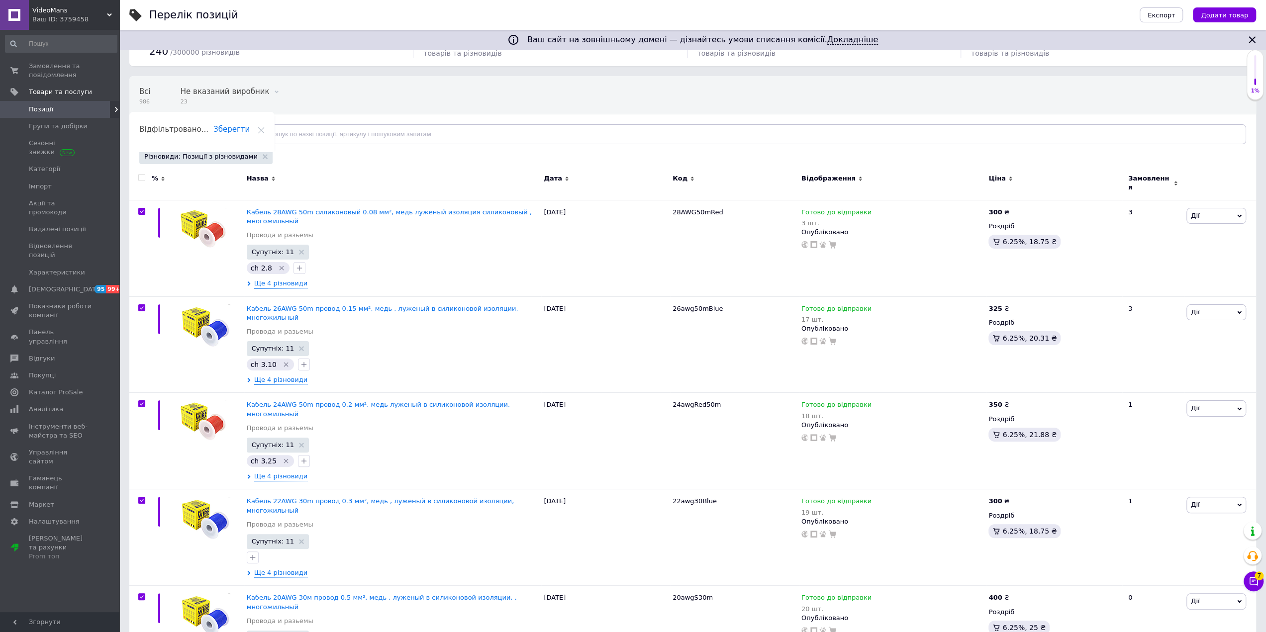
checkbox input "true"
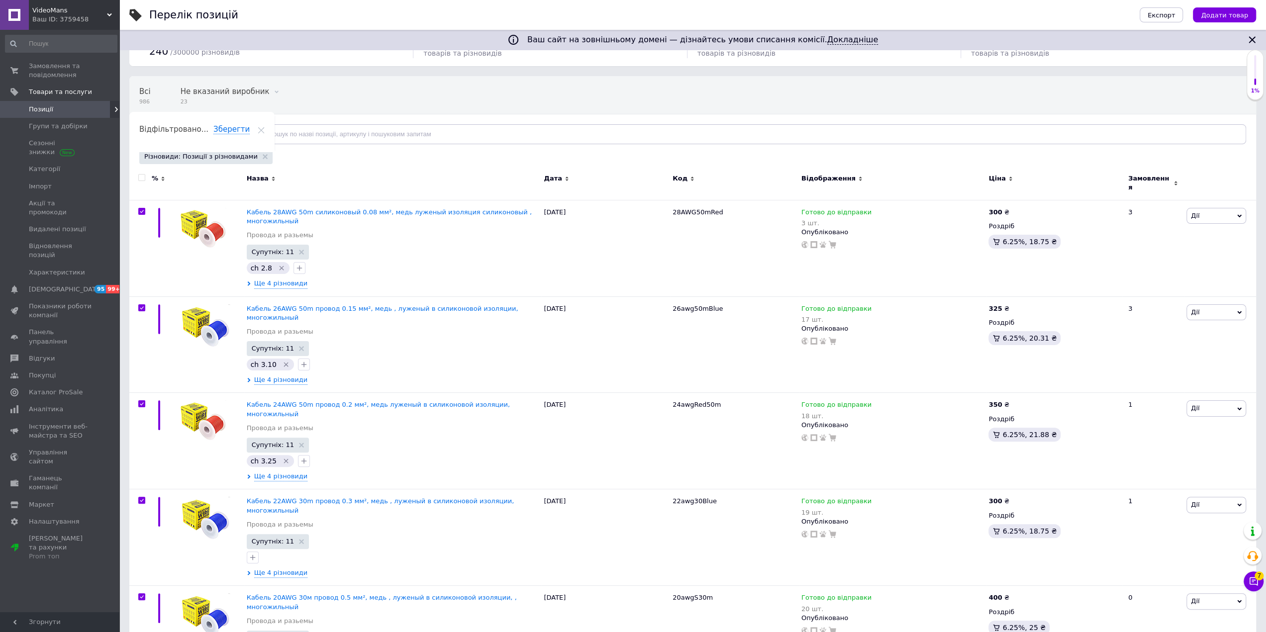
checkbox input "true"
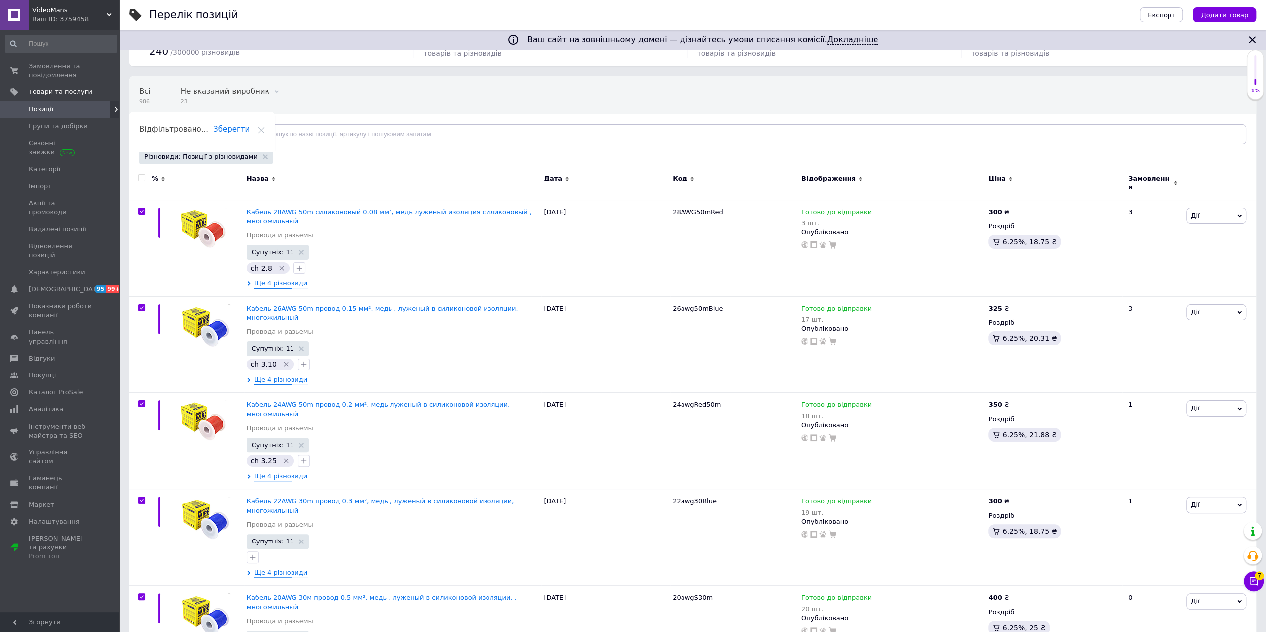
checkbox input "true"
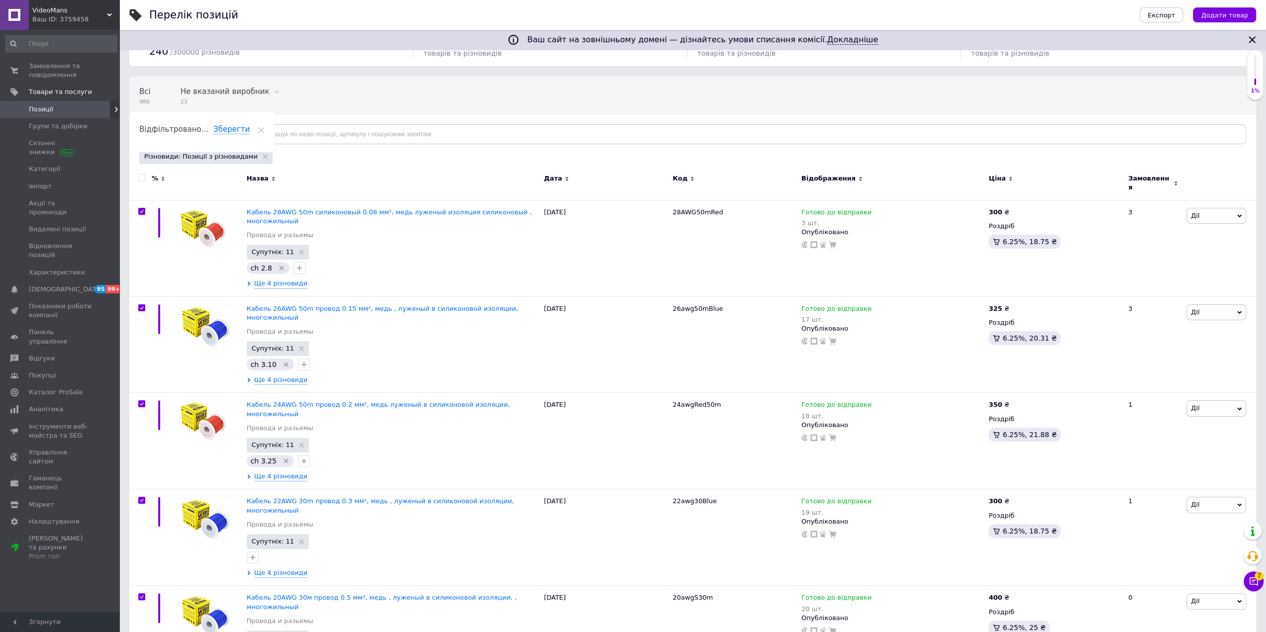
checkbox input "true"
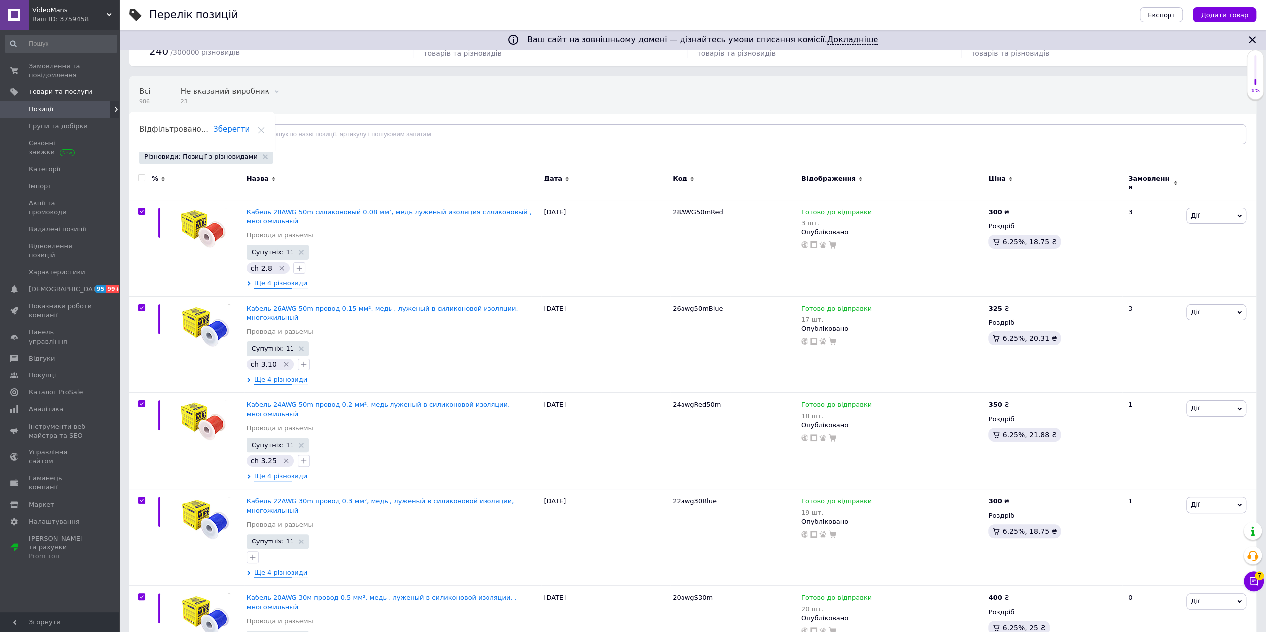
checkbox input "true"
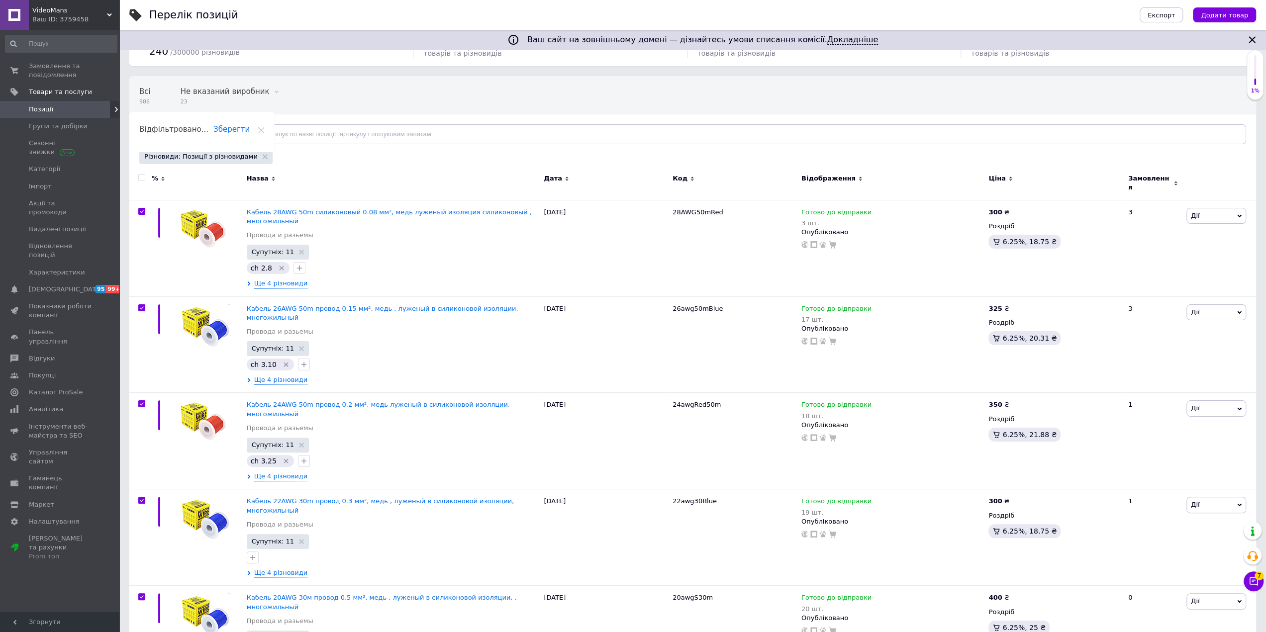
checkbox input "true"
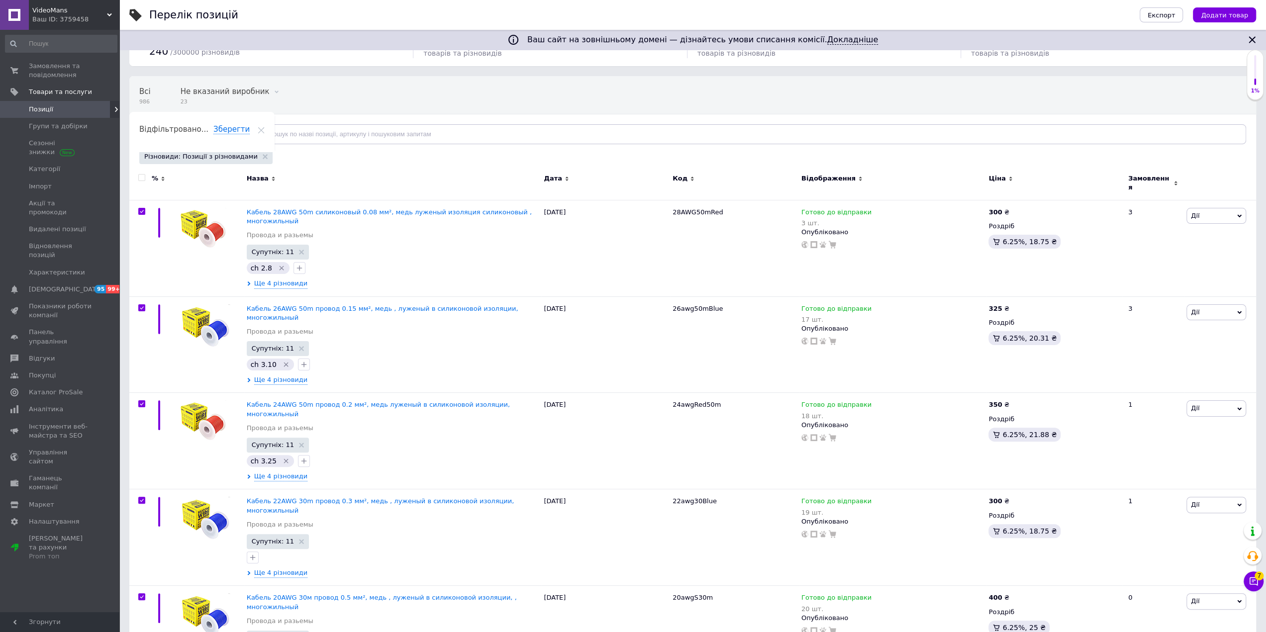
checkbox input "true"
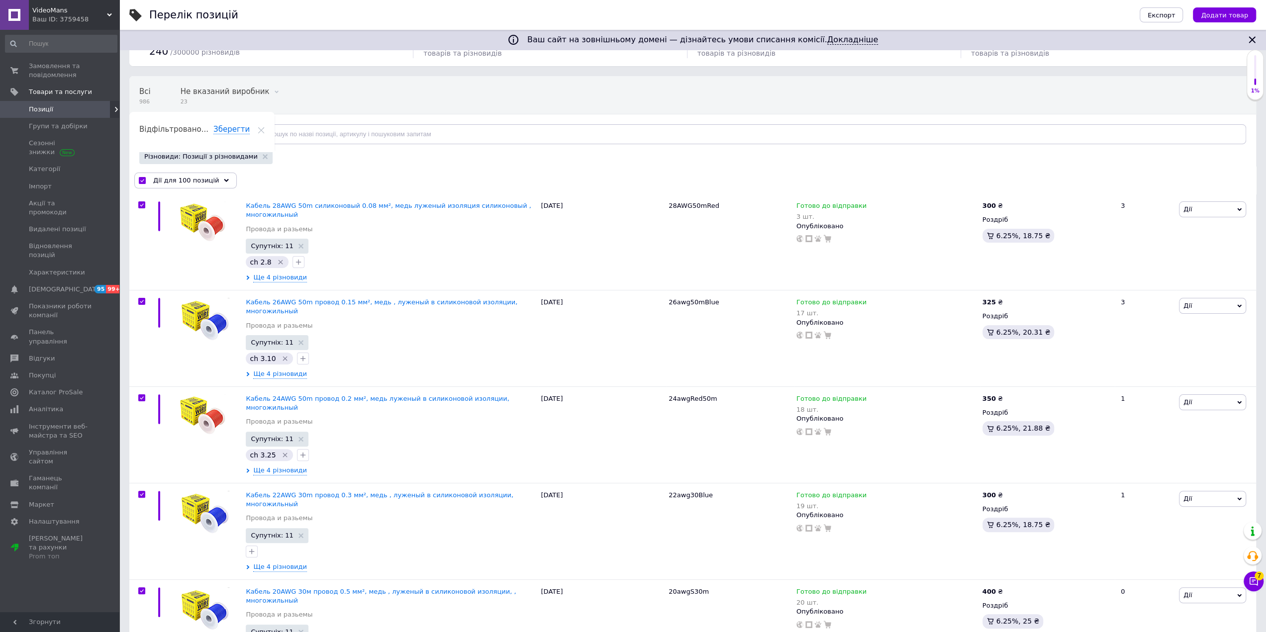
click at [230, 133] on icon at bounding box center [232, 134] width 5 height 5
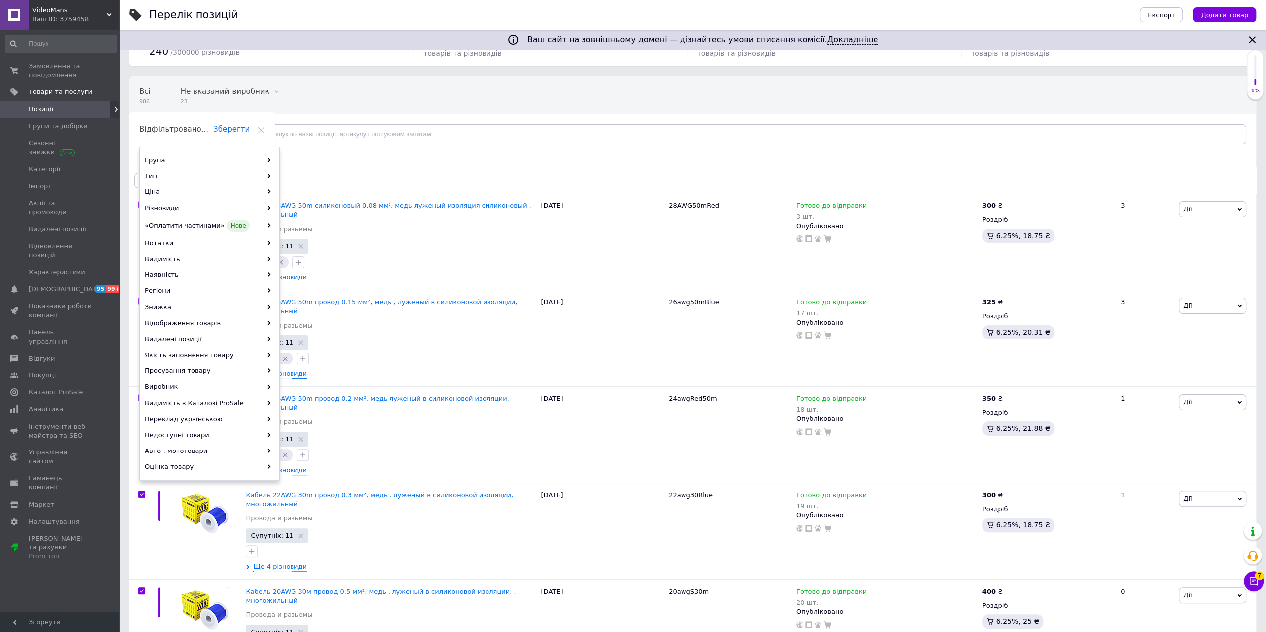
click at [230, 133] on icon at bounding box center [232, 134] width 5 height 5
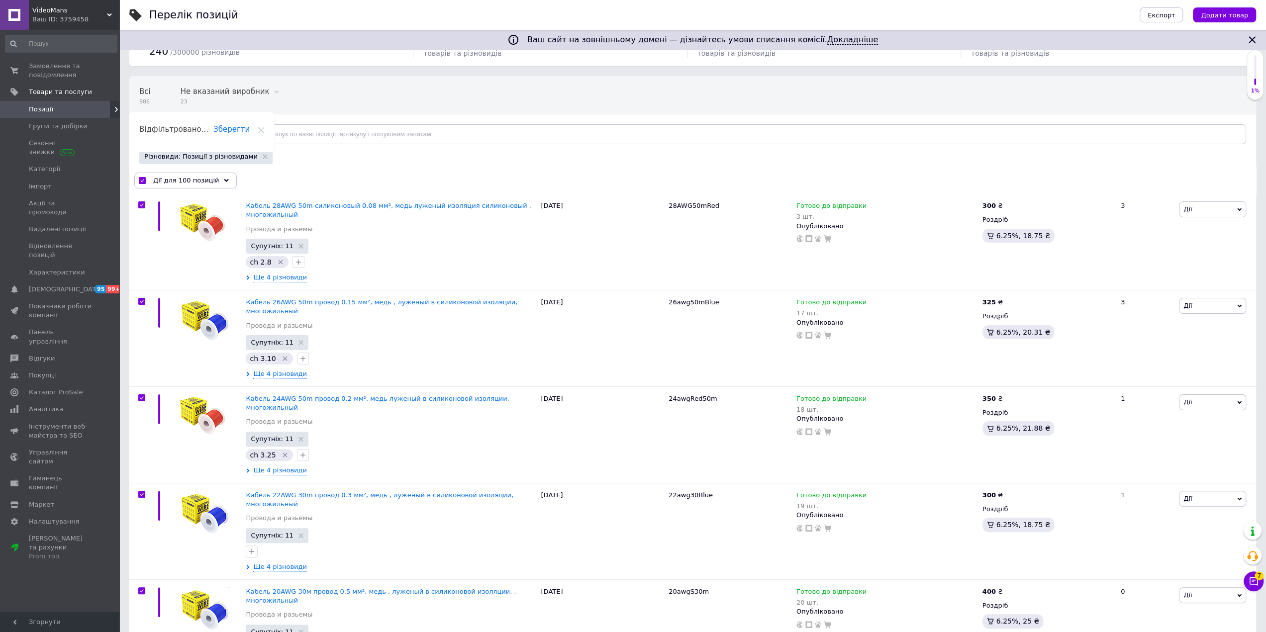
click at [230, 133] on icon at bounding box center [232, 134] width 5 height 5
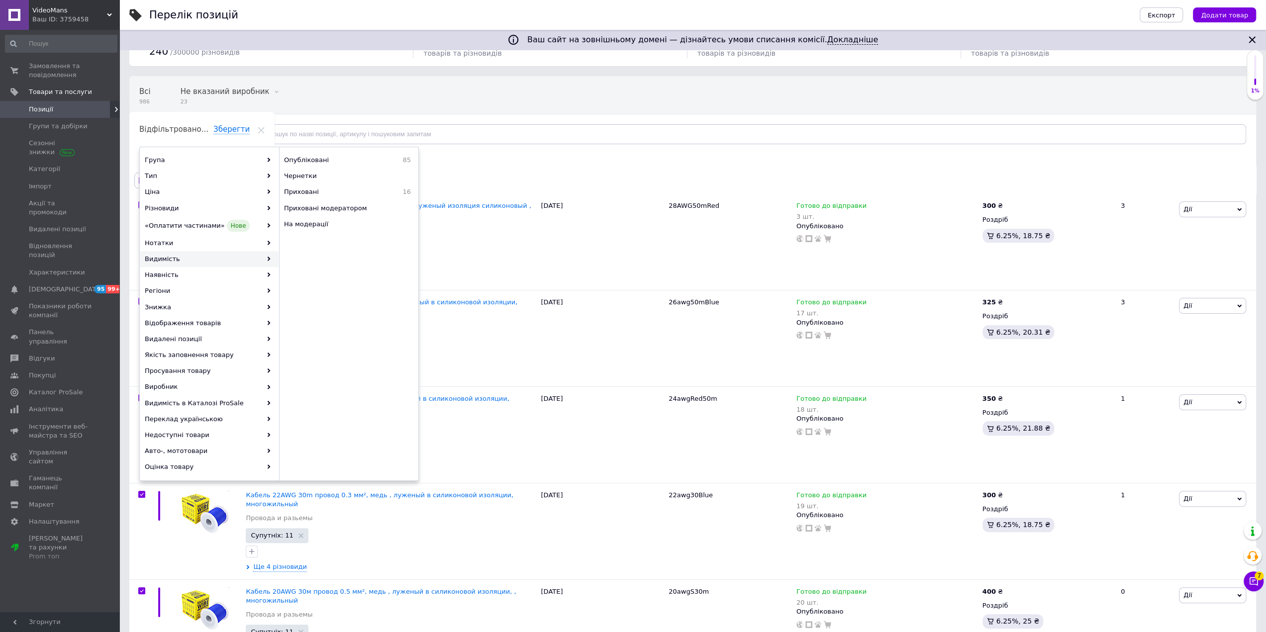
click at [515, 160] on div "Різновиди: Позиції з різновидами" at bounding box center [692, 157] width 1110 height 17
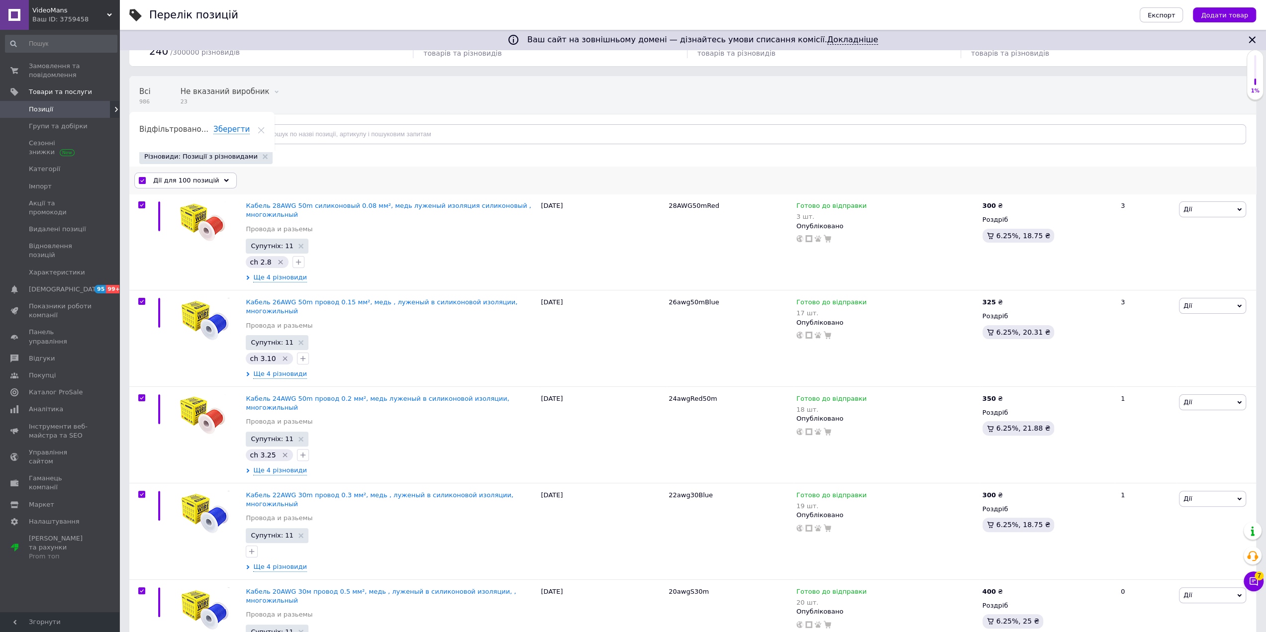
click at [200, 179] on span "Дії для 100 позицій" at bounding box center [186, 180] width 66 height 9
